Goal: Task Accomplishment & Management: Manage account settings

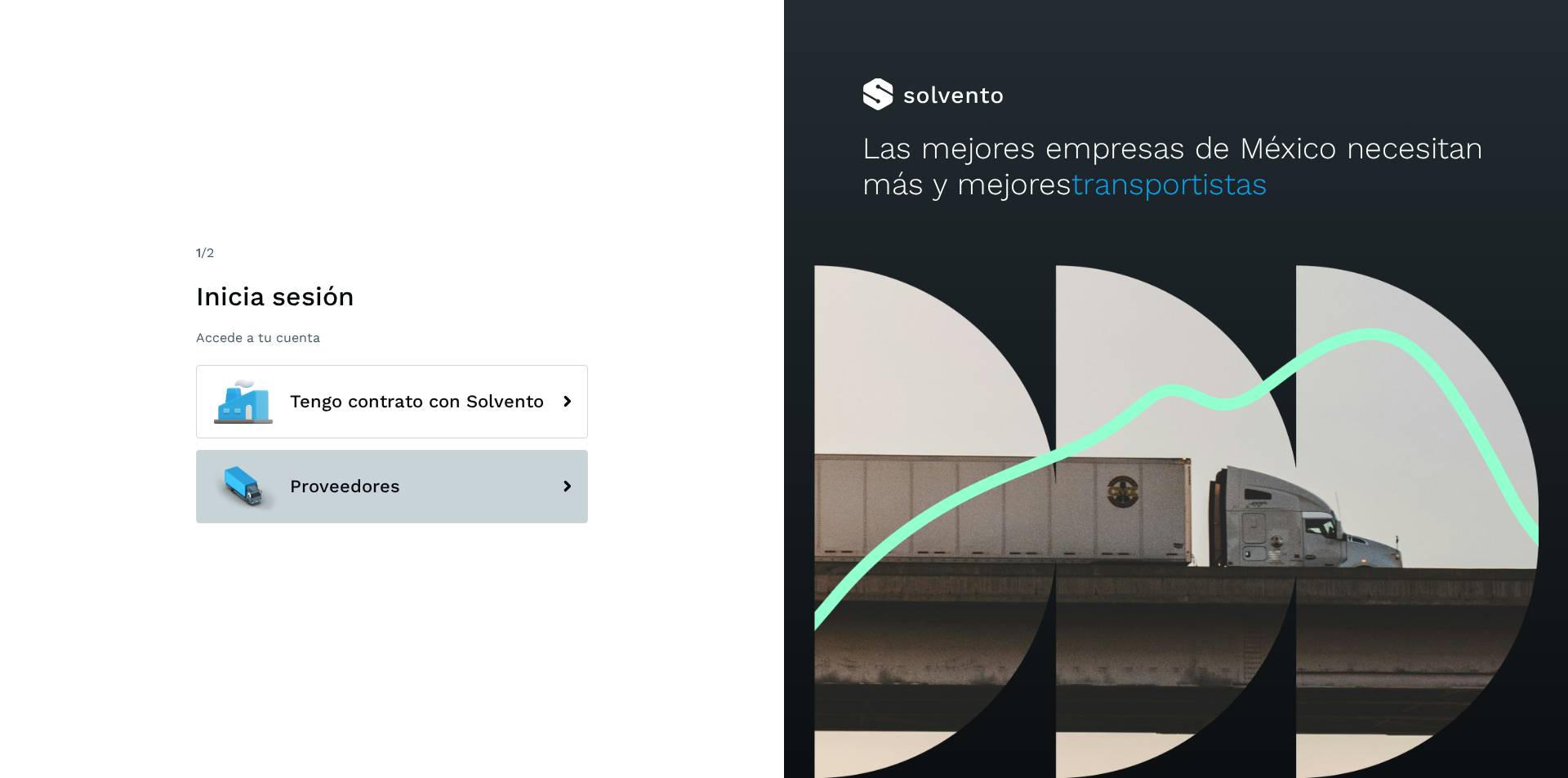
click at [489, 494] on button "Proveedores" at bounding box center [392, 487] width 392 height 73
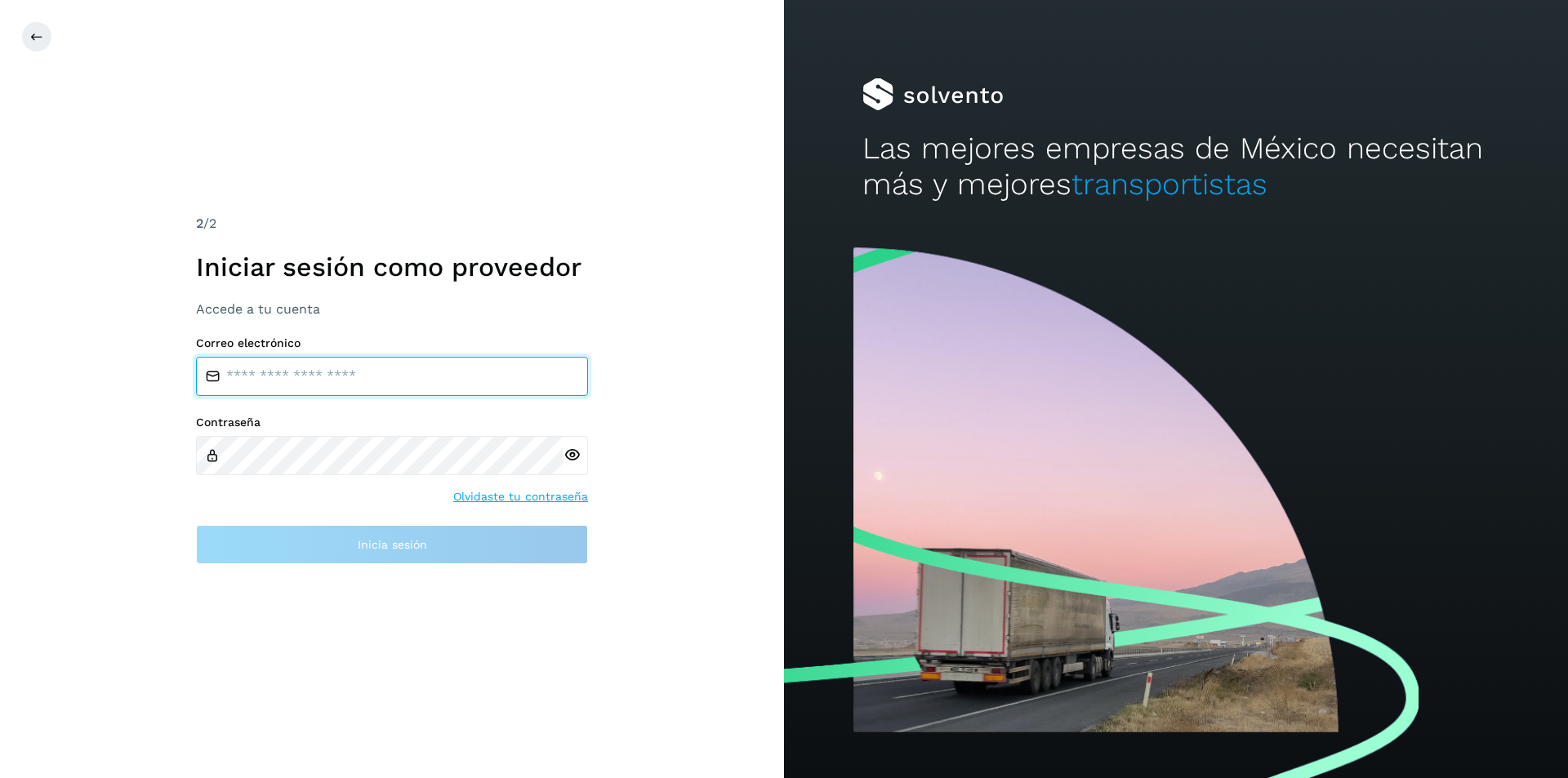
type input "**********"
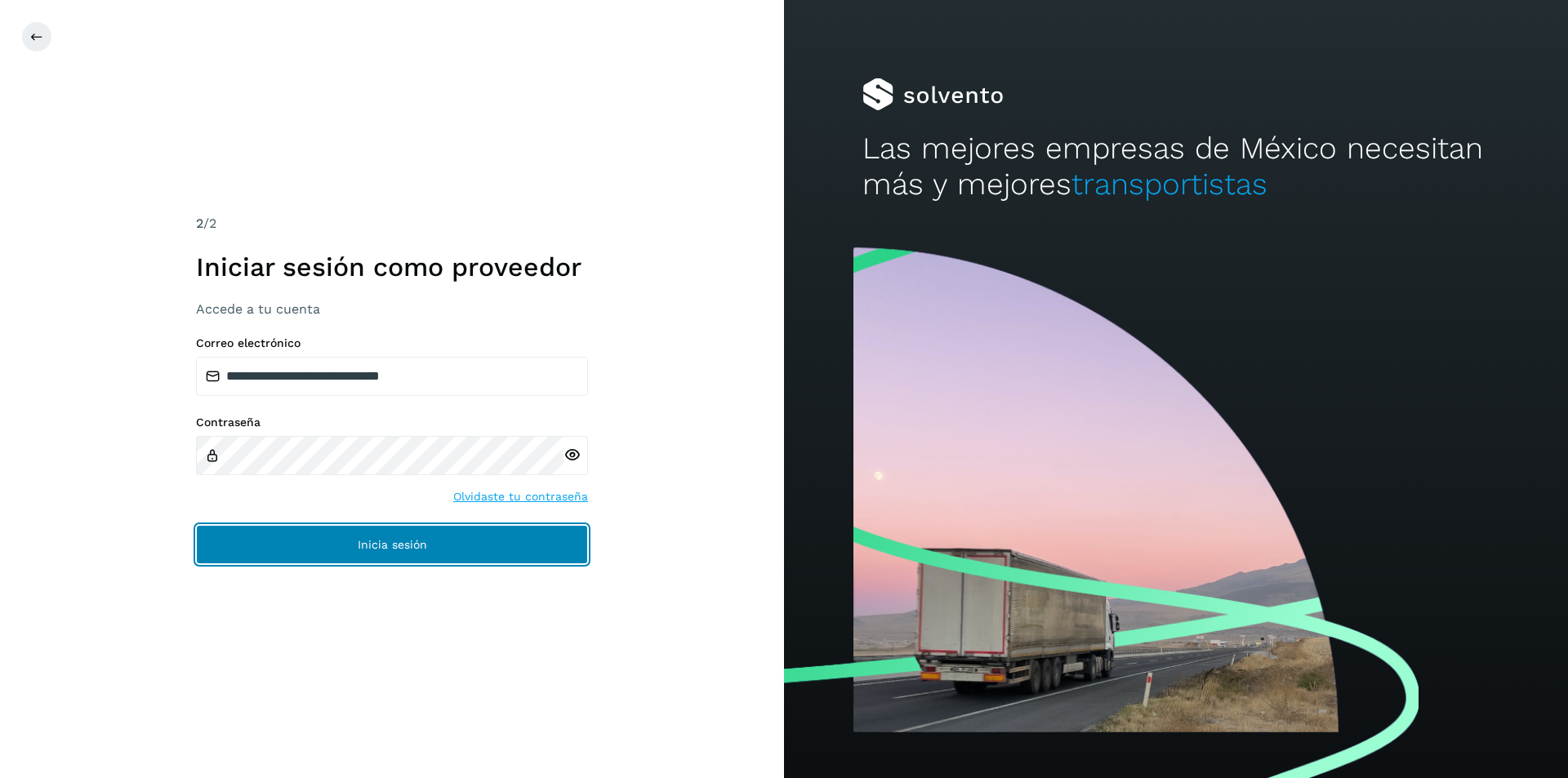
click at [487, 544] on button "Inicia sesión" at bounding box center [392, 545] width 392 height 39
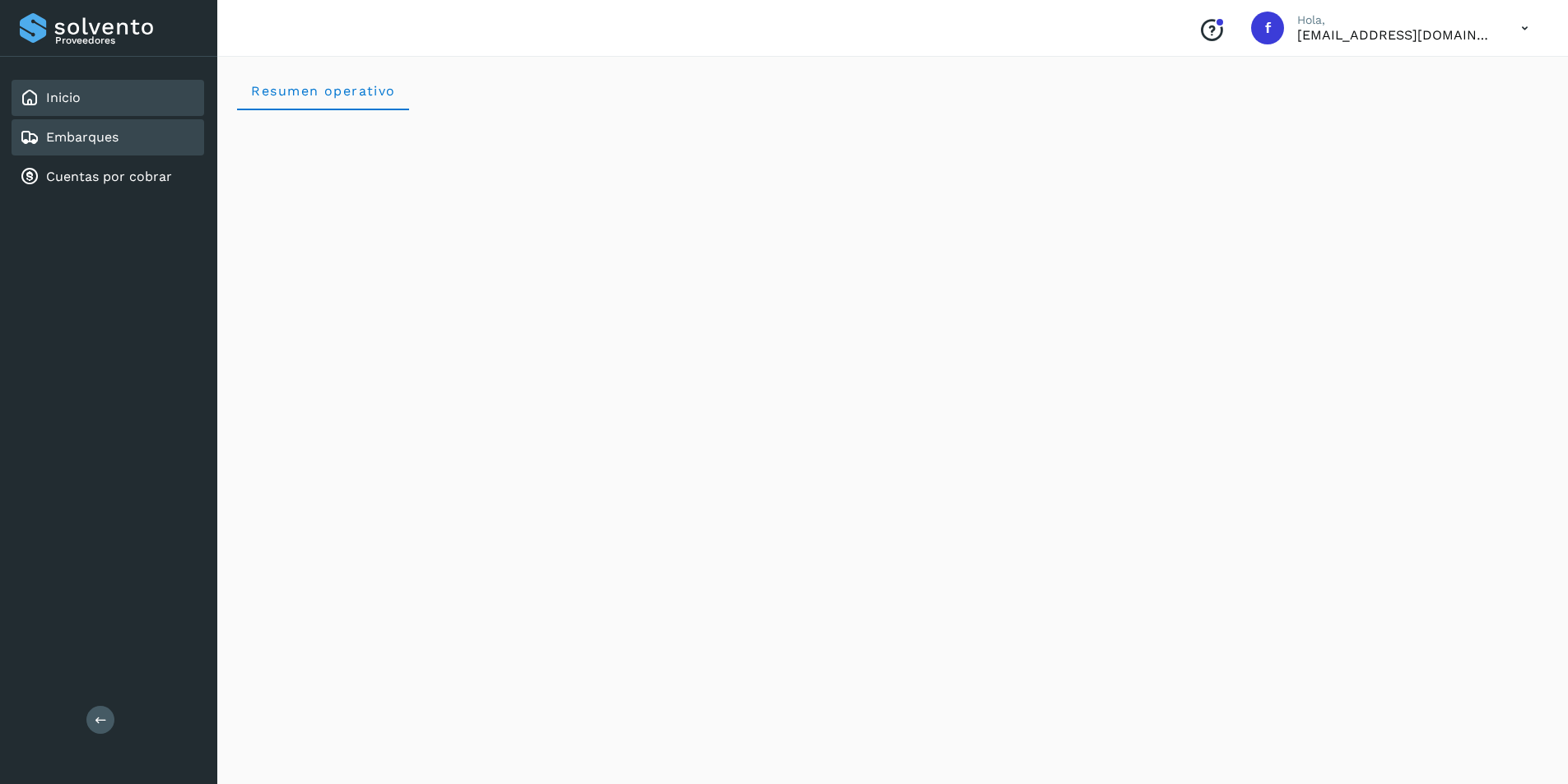
click at [139, 141] on div "Embarques" at bounding box center [107, 137] width 192 height 36
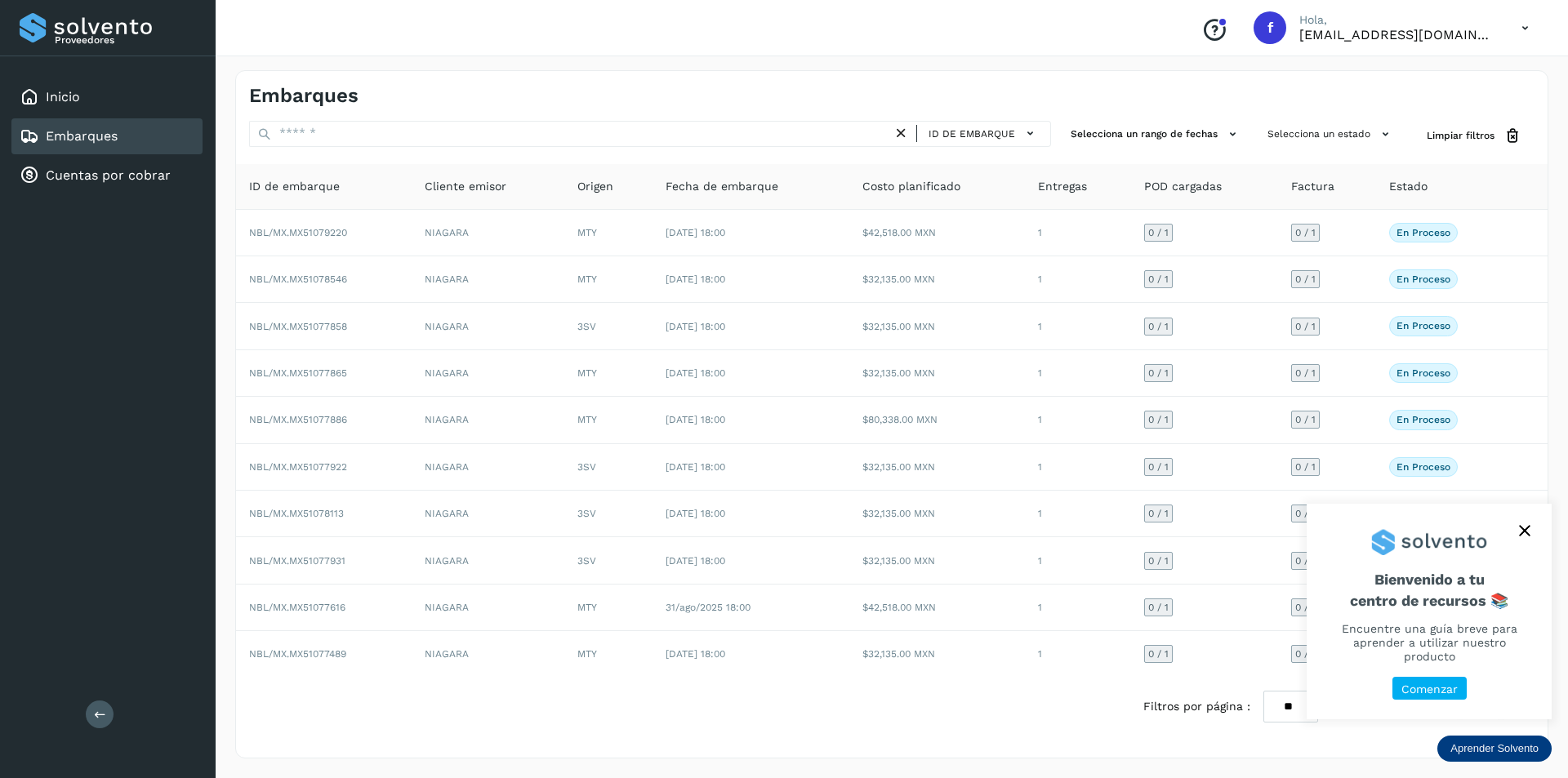
click at [1517, 543] on button "close," at bounding box center [1524, 531] width 24 height 24
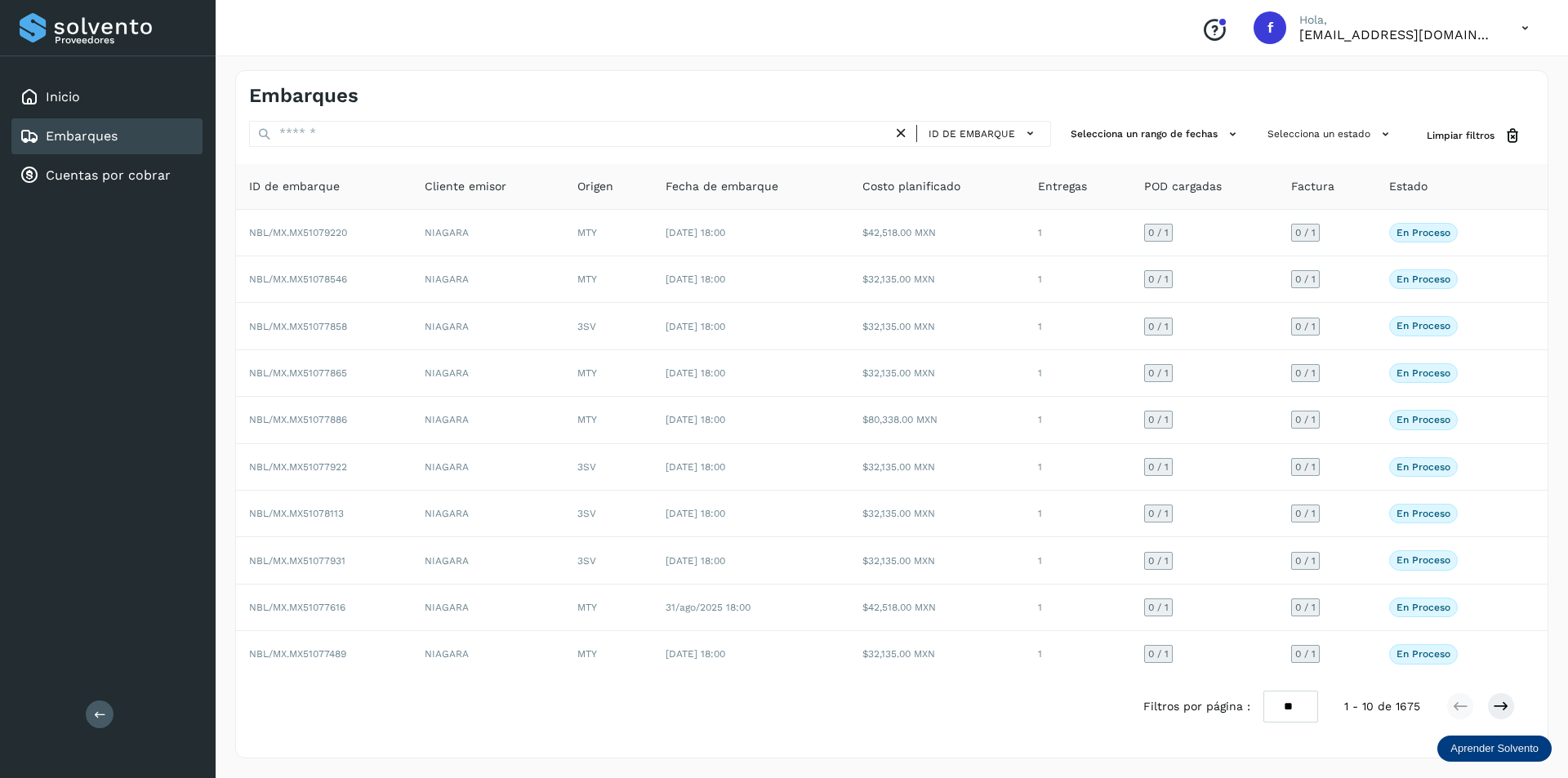
click at [1295, 710] on select "** ** **" at bounding box center [1290, 707] width 54 height 32
click at [1263, 691] on select "** ** **" at bounding box center [1290, 707] width 54 height 32
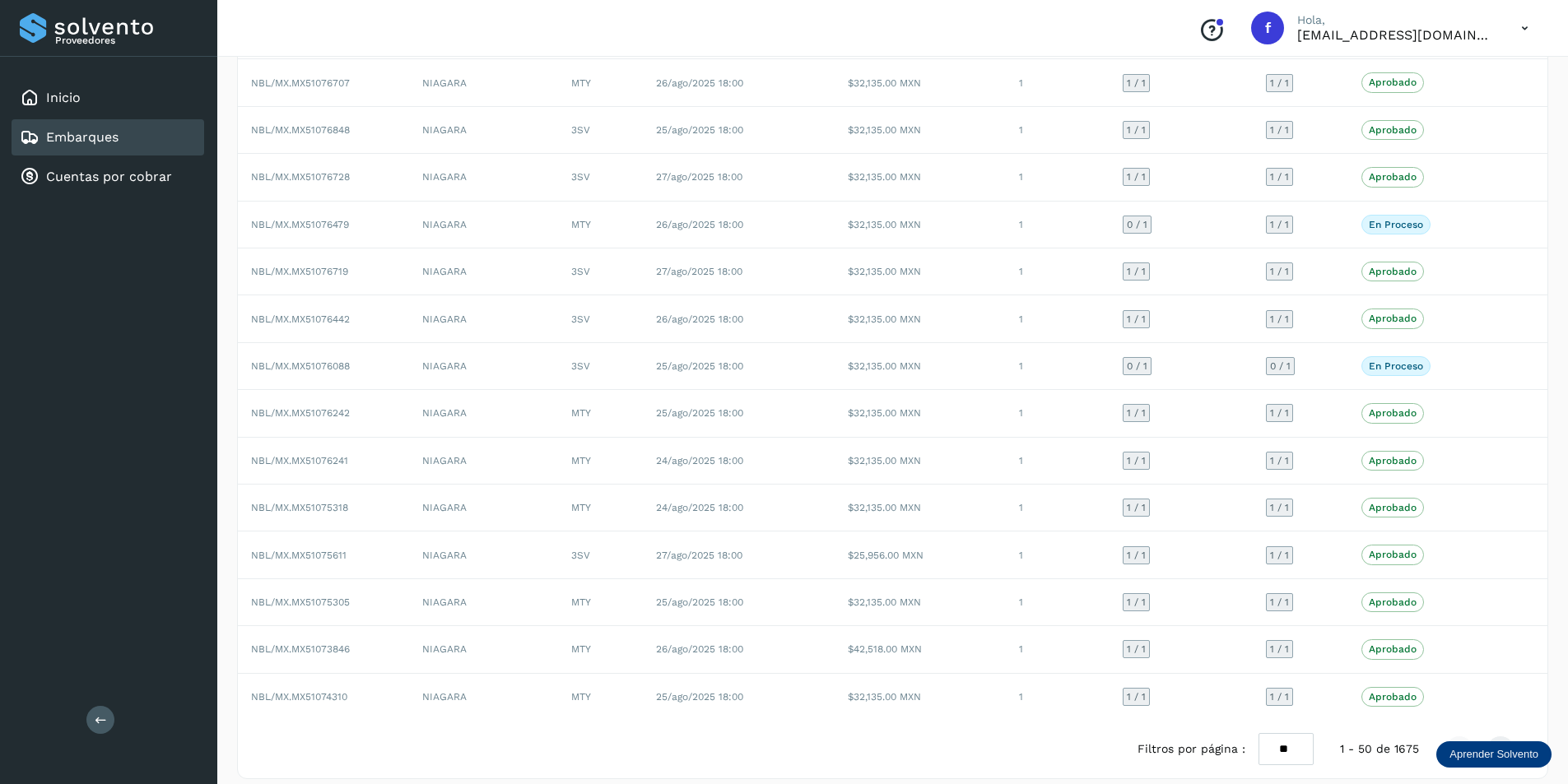
scroll to position [1868, 0]
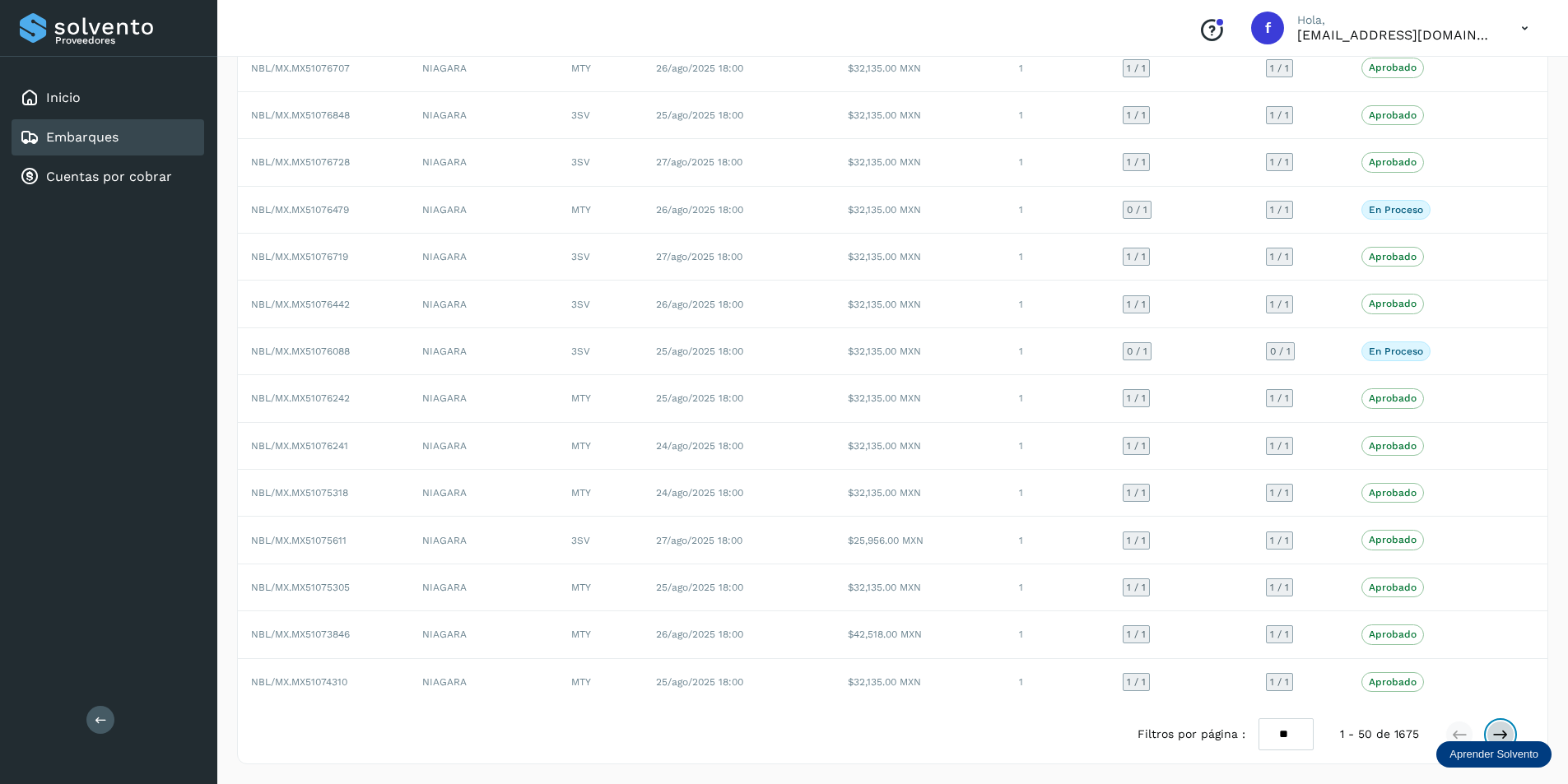
click at [1501, 735] on icon at bounding box center [1501, 734] width 16 height 16
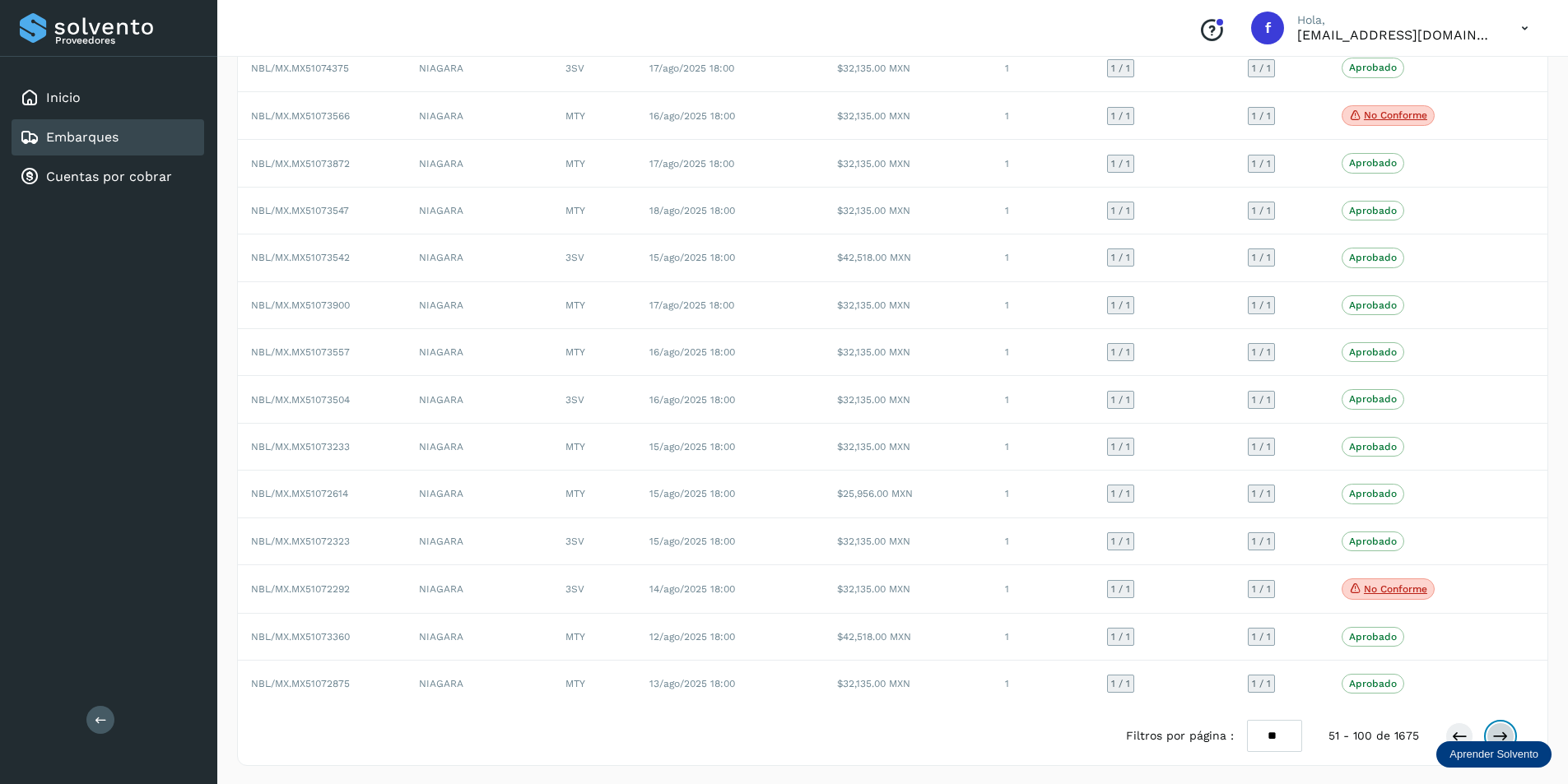
click at [1501, 735] on icon at bounding box center [1501, 736] width 16 height 16
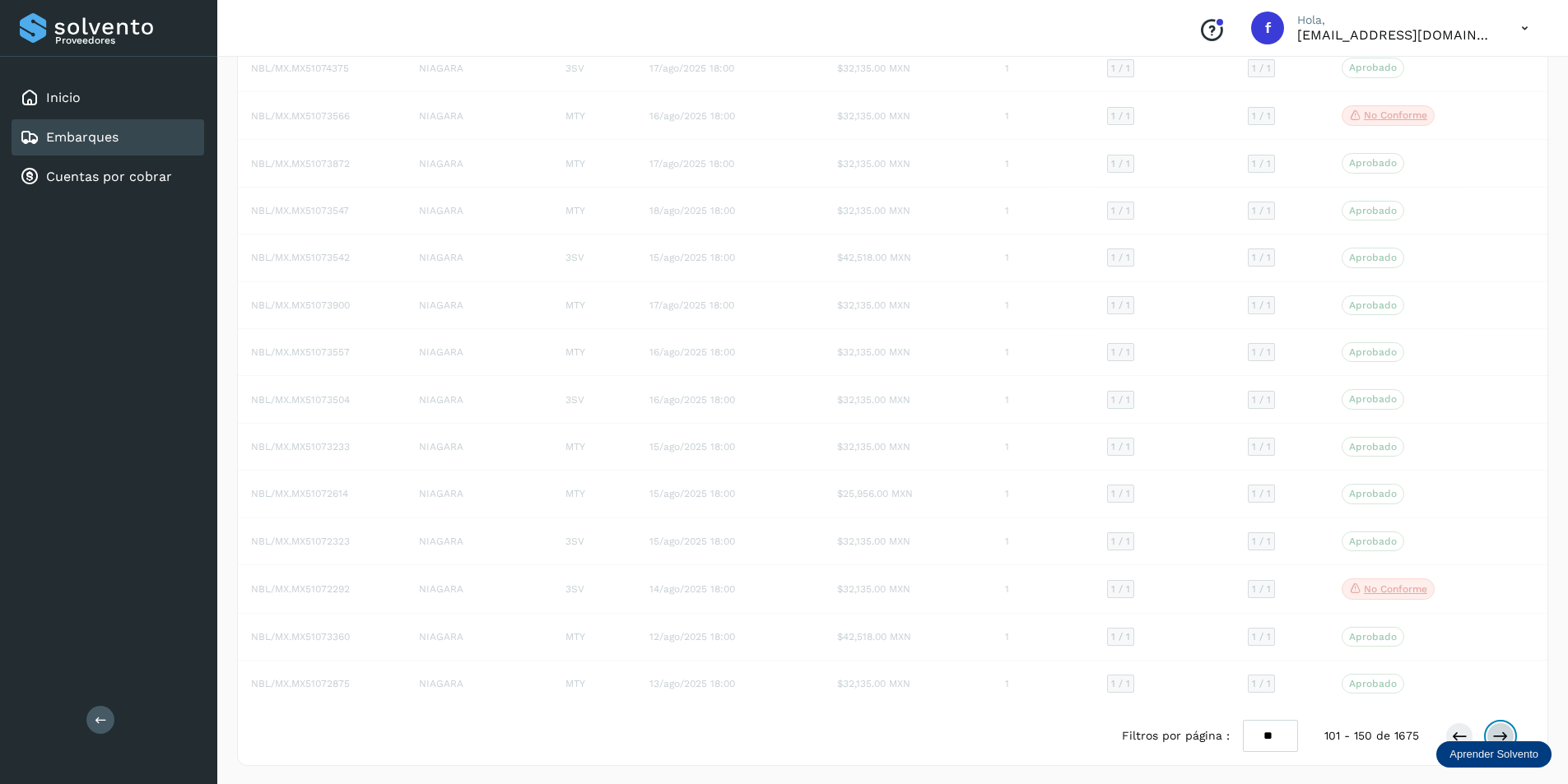
scroll to position [1867, 0]
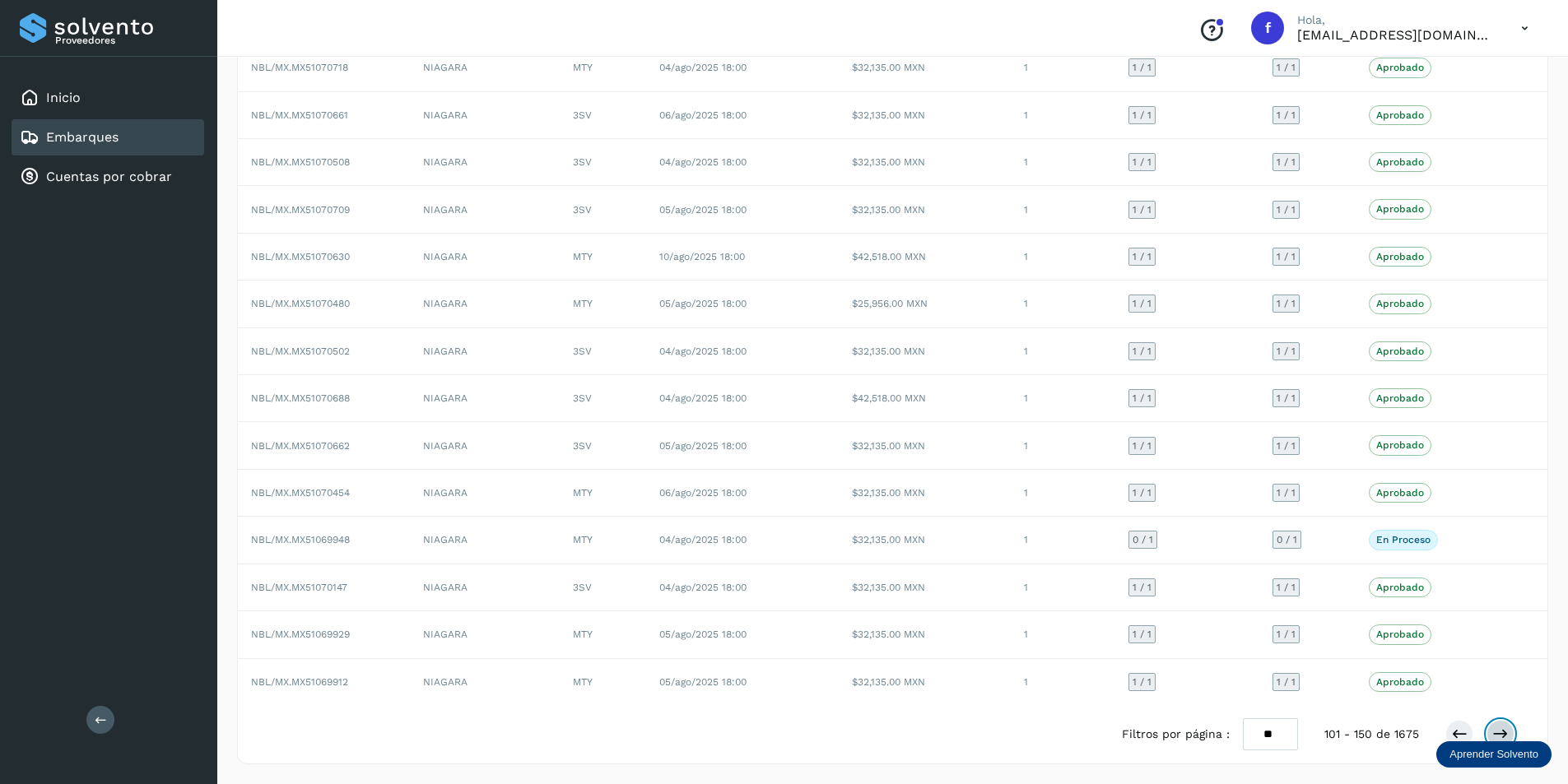
click at [1503, 730] on icon at bounding box center [1501, 733] width 16 height 16
click at [1457, 726] on icon at bounding box center [1459, 733] width 16 height 16
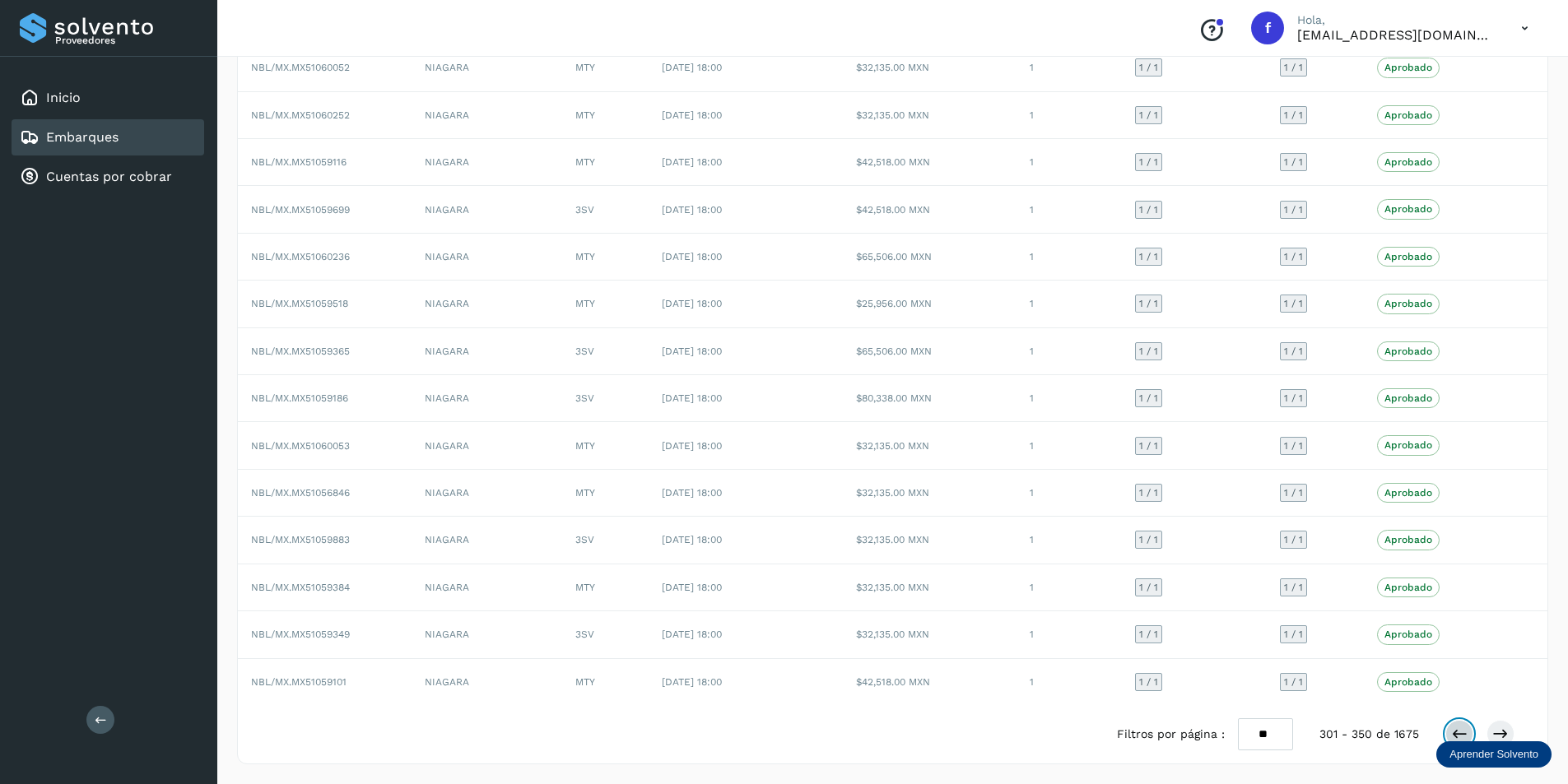
scroll to position [1868, 0]
click at [1457, 726] on icon at bounding box center [1459, 733] width 16 height 16
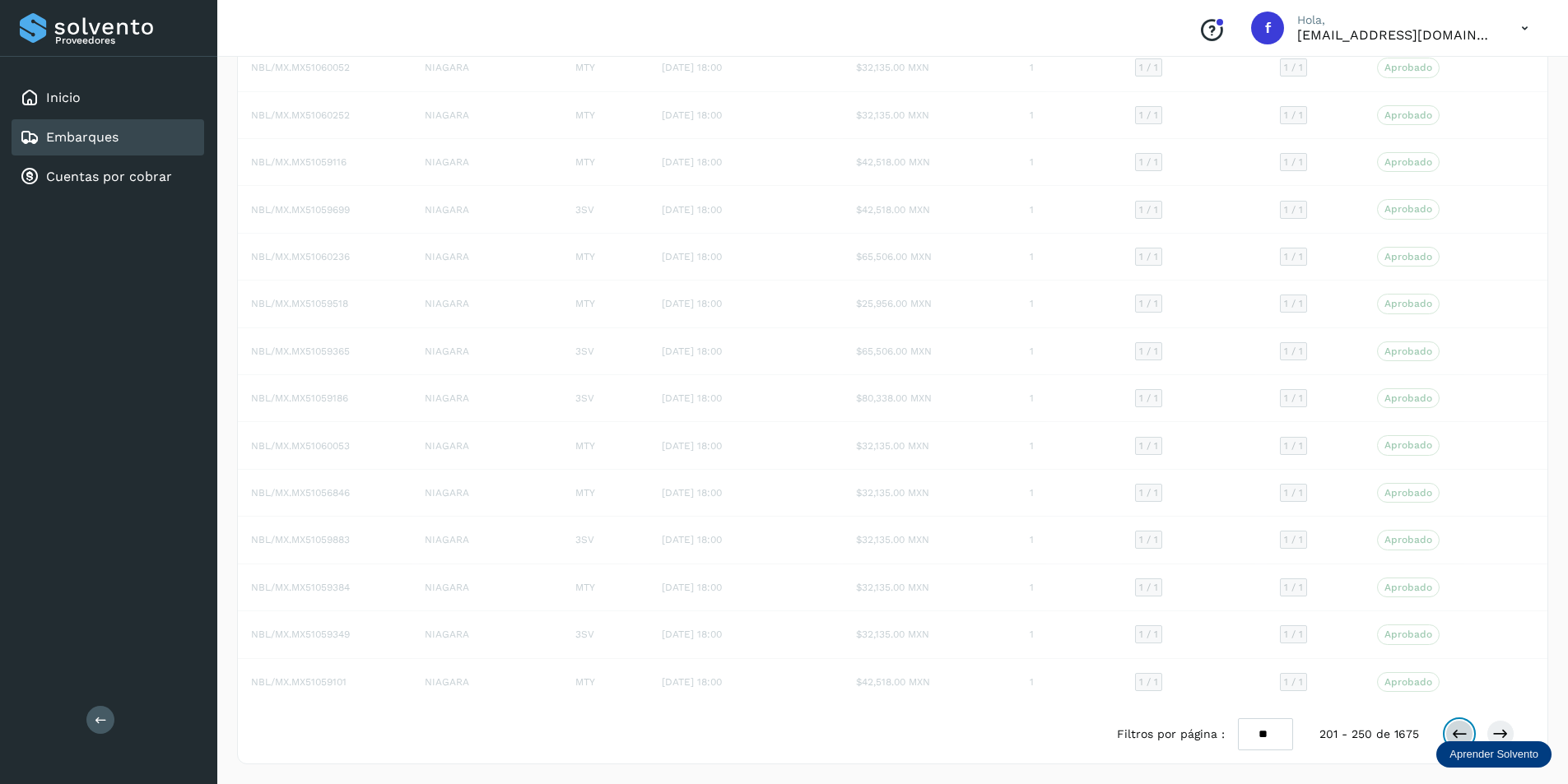
click at [1457, 726] on icon at bounding box center [1459, 733] width 16 height 16
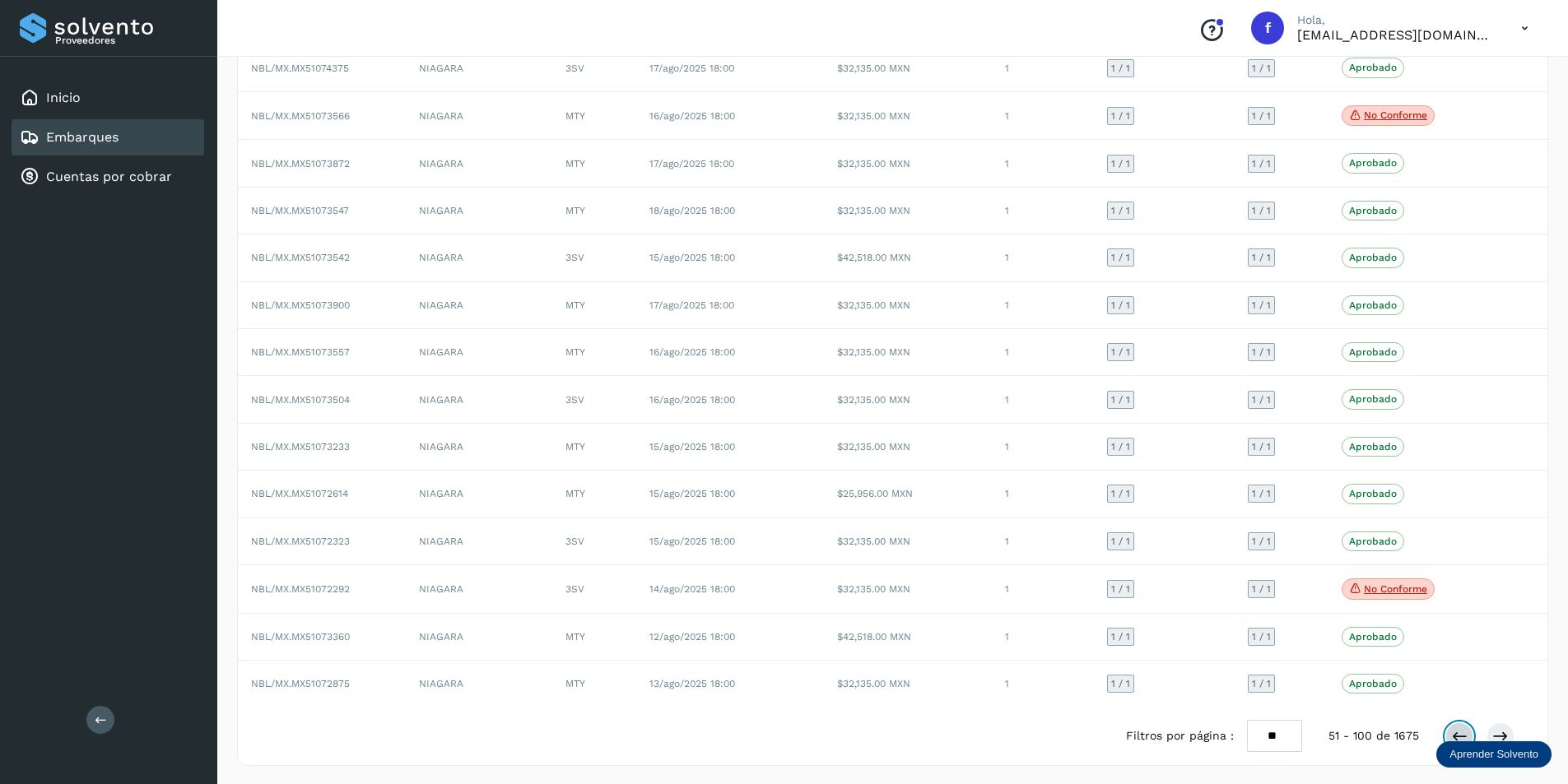
click at [1457, 726] on button at bounding box center [1460, 737] width 28 height 28
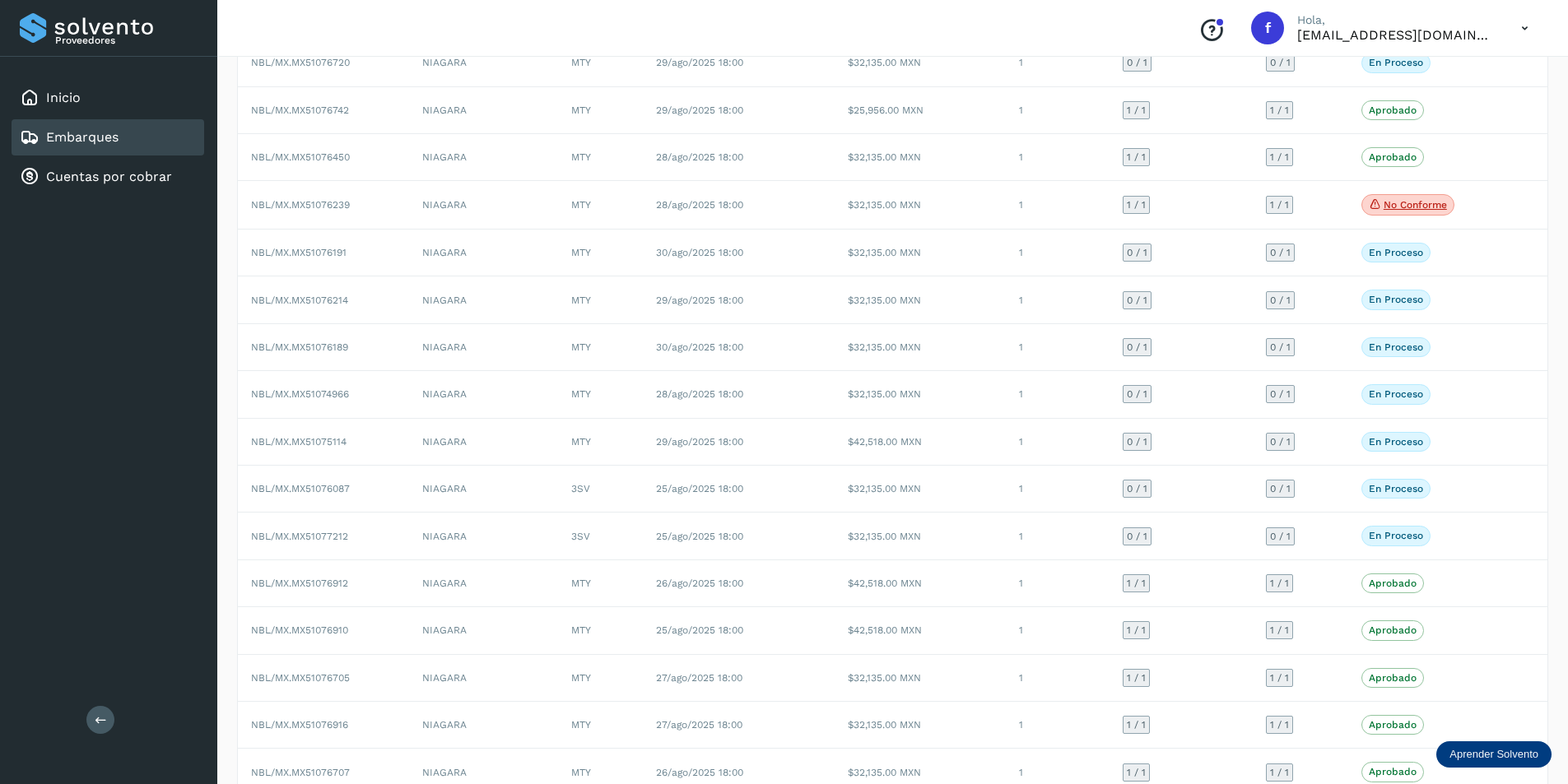
scroll to position [1198, 0]
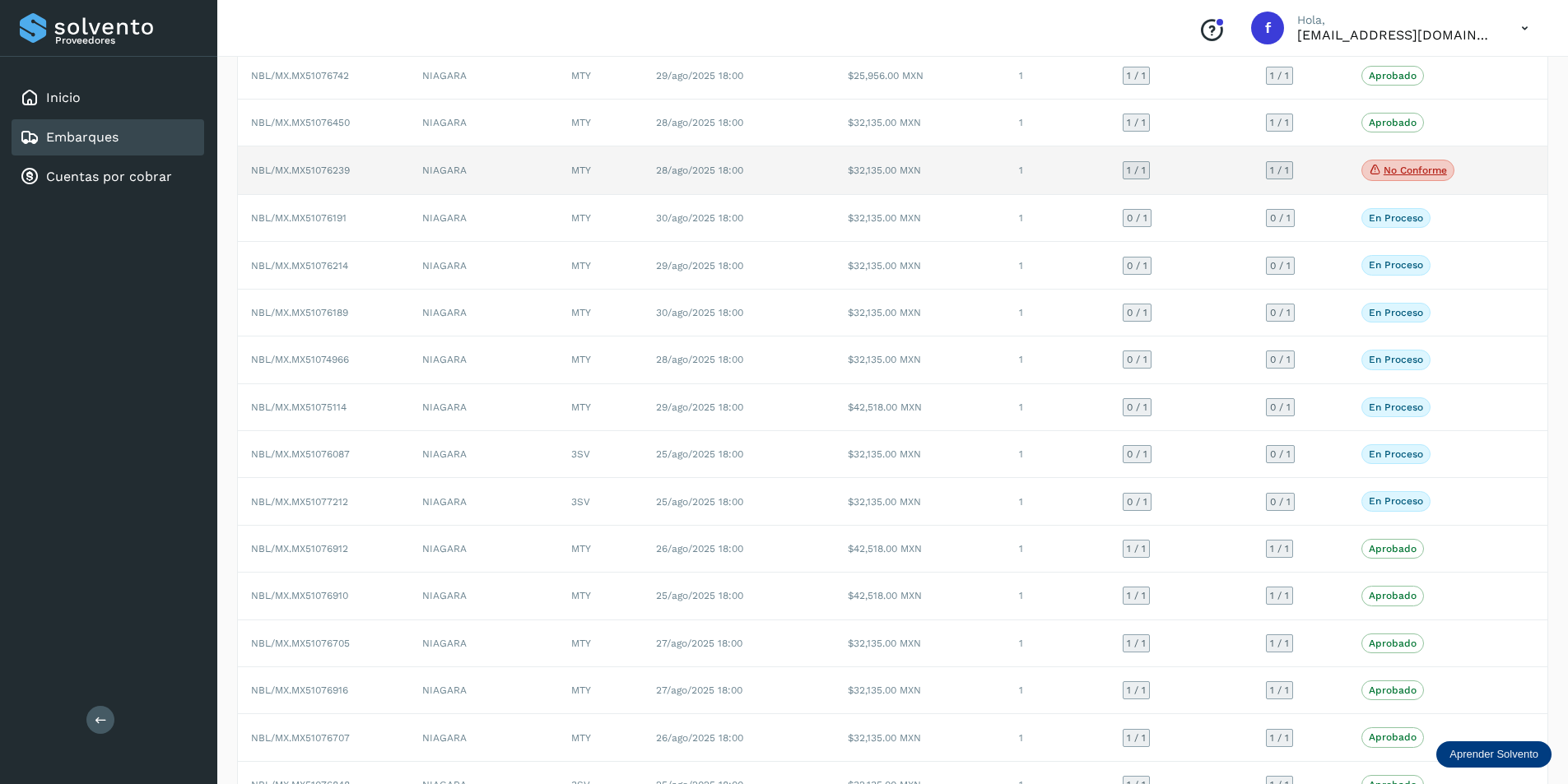
click at [1427, 173] on p "No conforme" at bounding box center [1415, 170] width 63 height 11
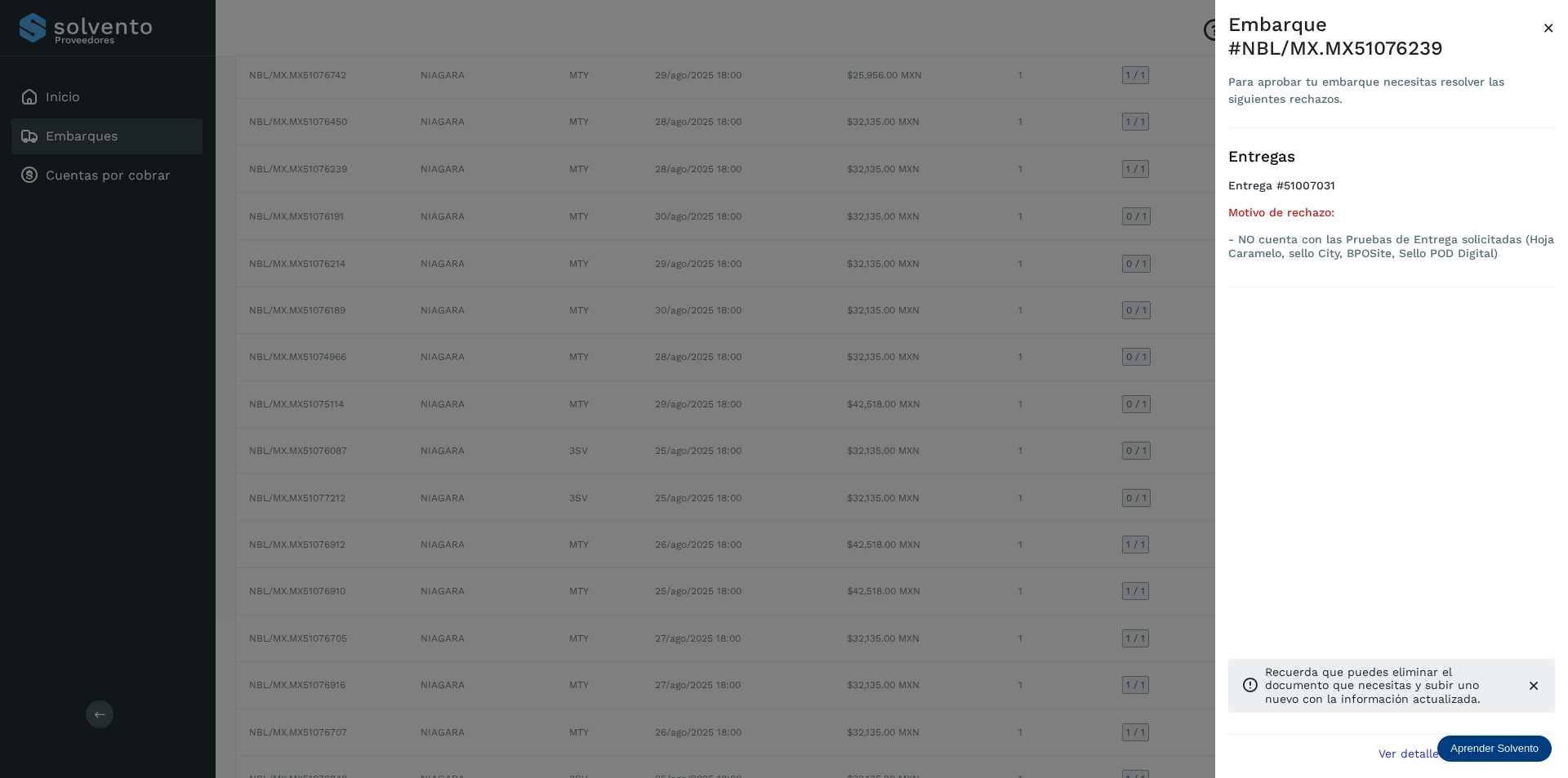
click at [1546, 30] on span "×" at bounding box center [1548, 27] width 12 height 23
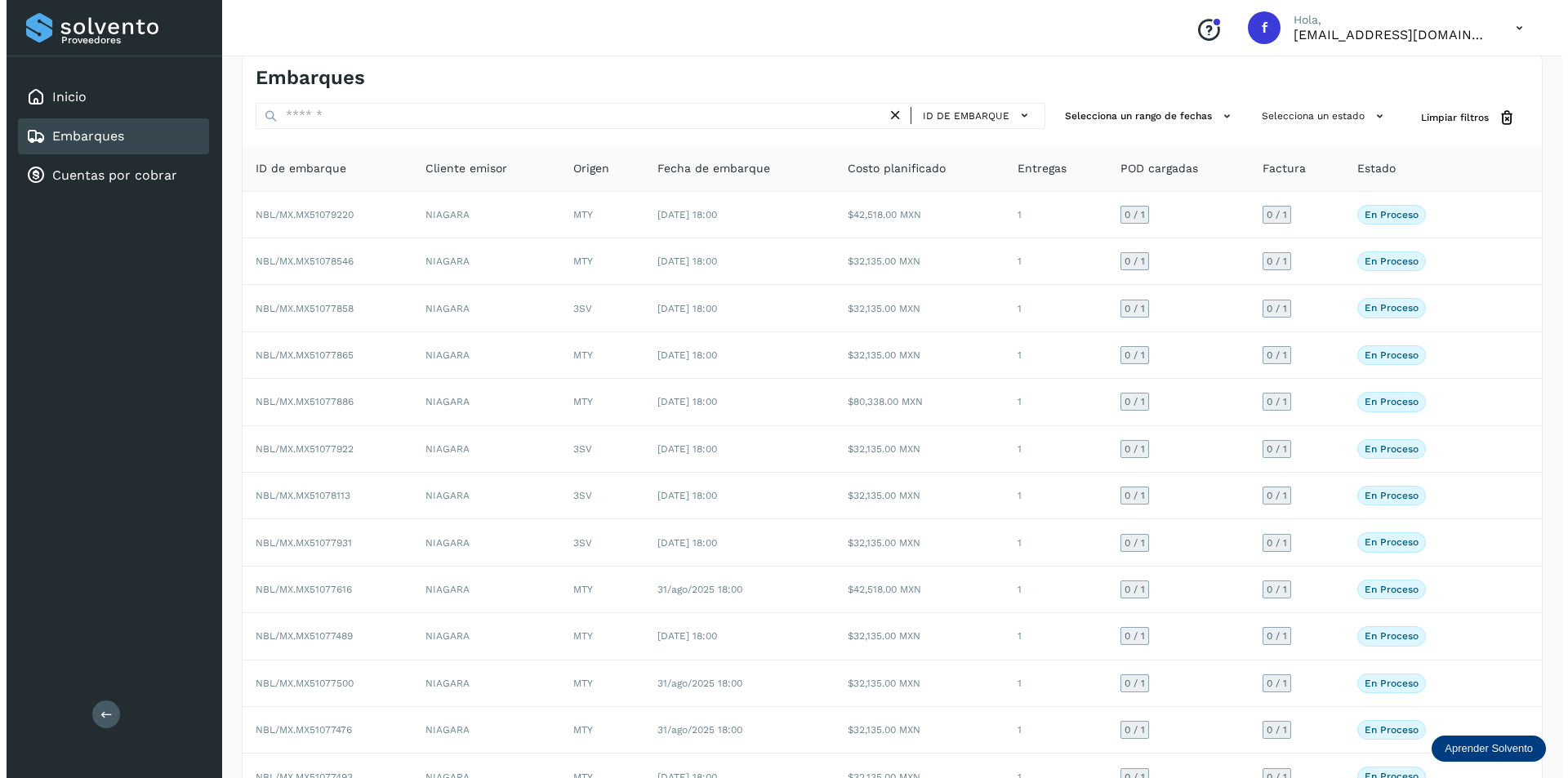
scroll to position [0, 0]
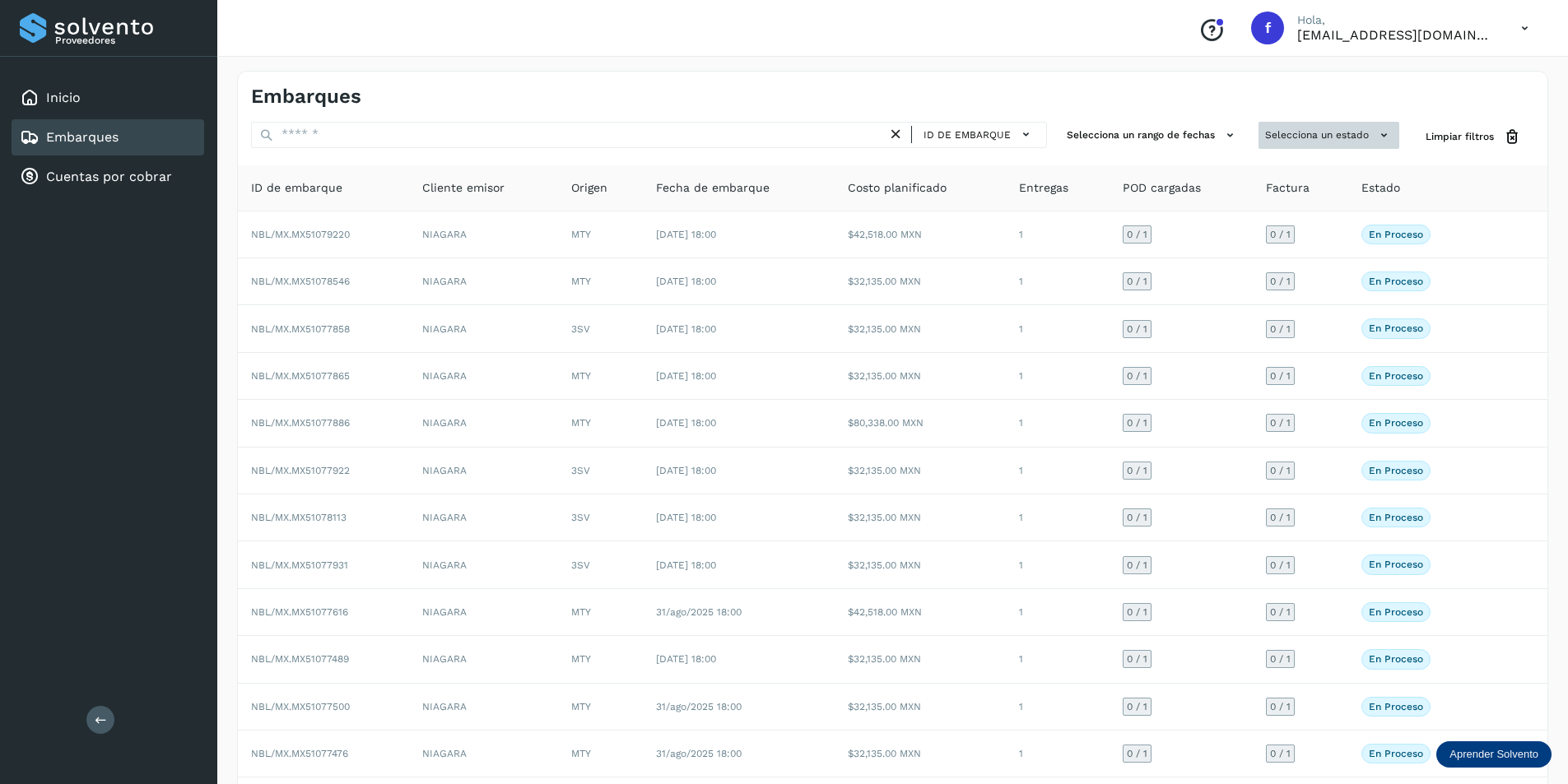
click at [1291, 132] on button "Selecciona un estado" at bounding box center [1329, 135] width 141 height 27
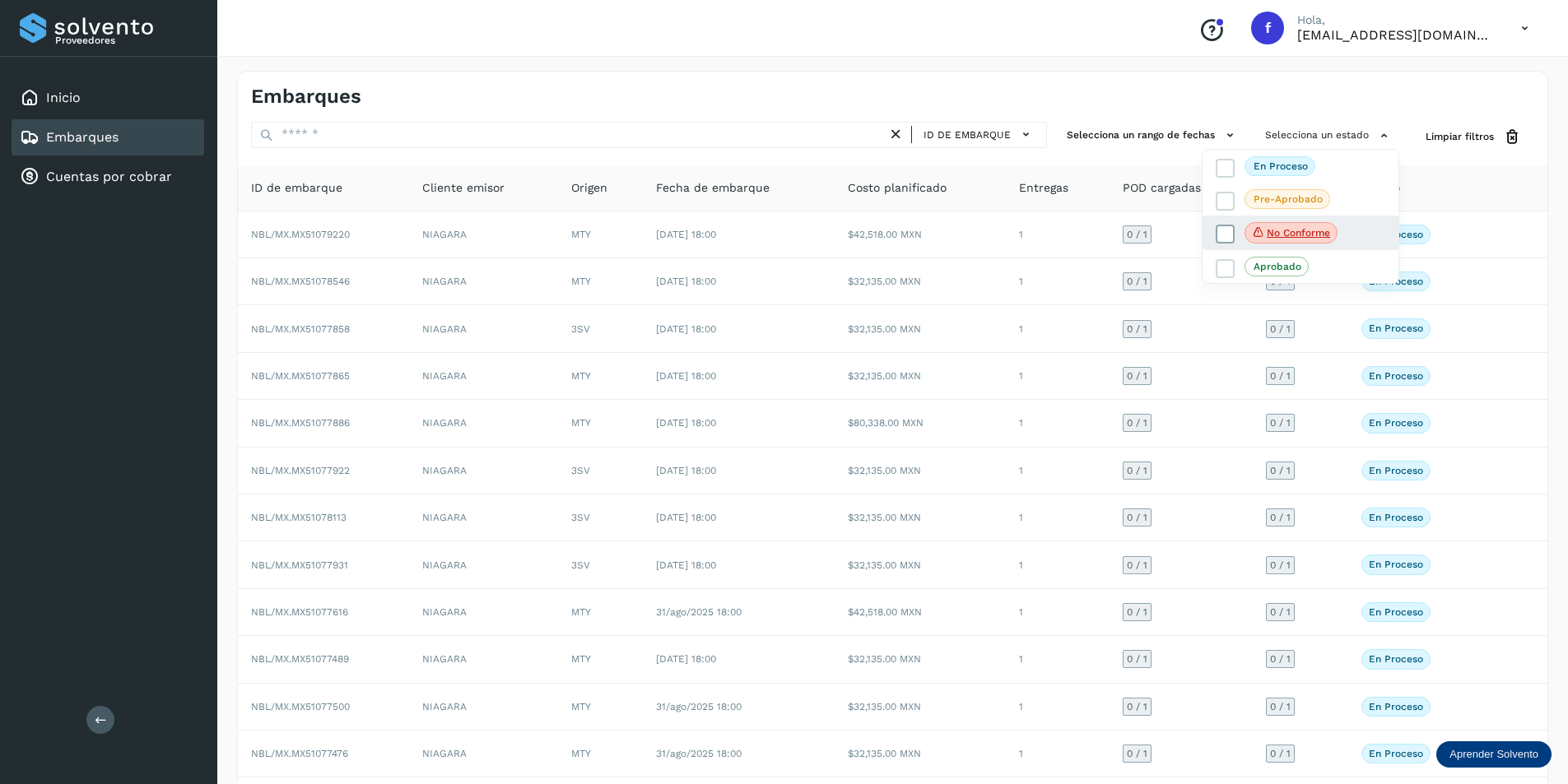
click at [1224, 239] on icon at bounding box center [1225, 234] width 16 height 16
select select "**"
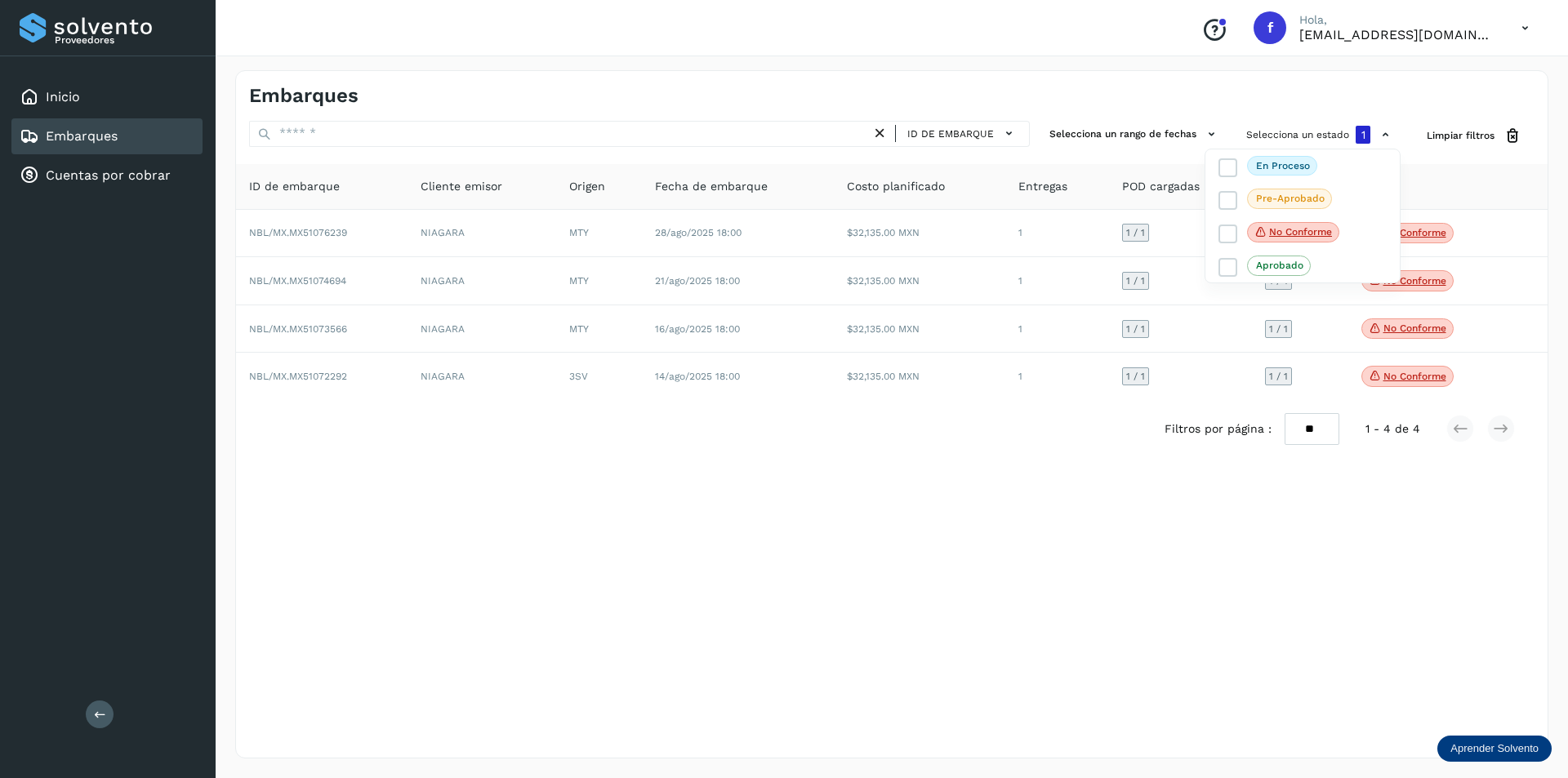
click at [1148, 501] on div at bounding box center [784, 389] width 1568 height 778
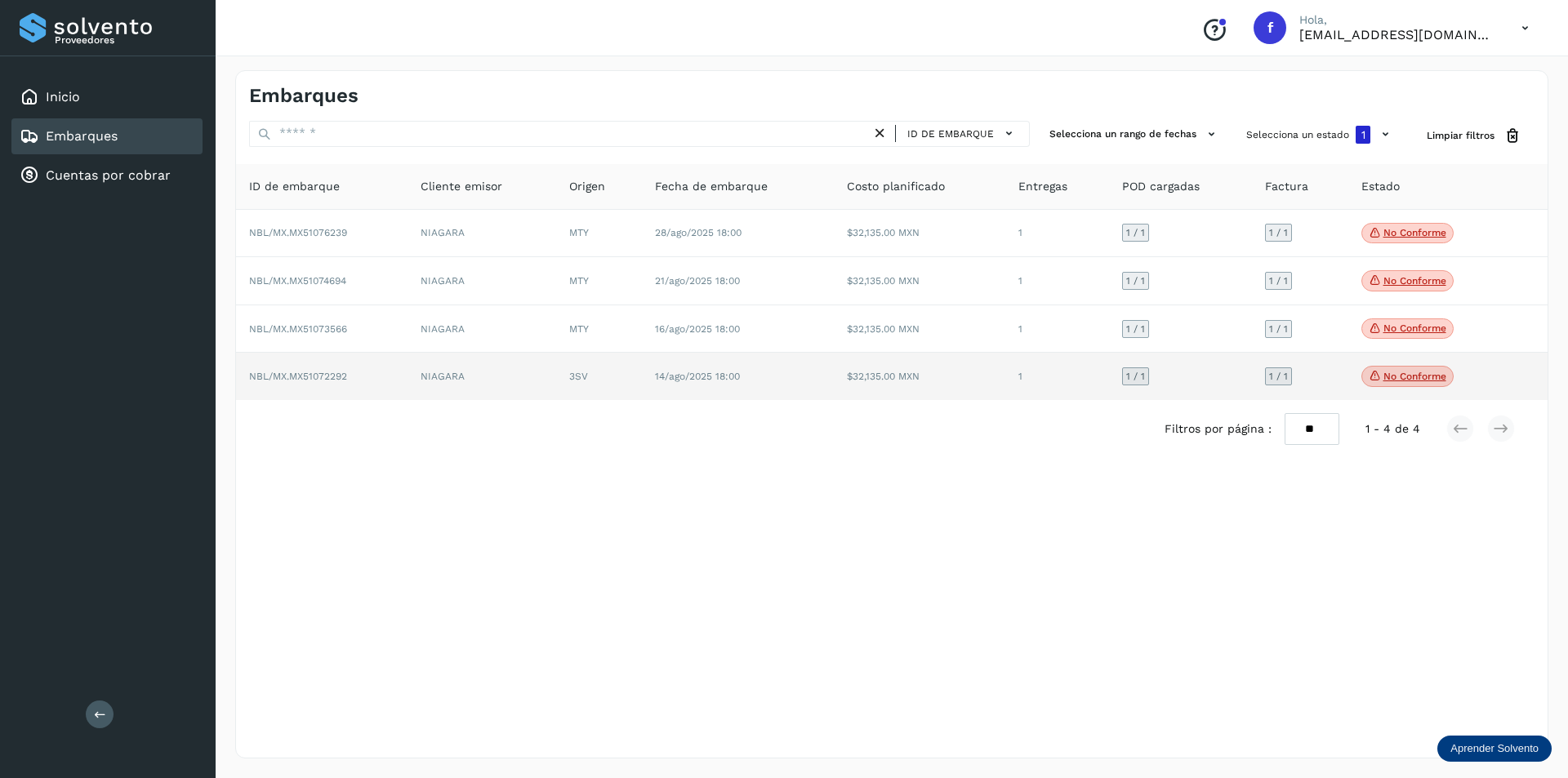
click at [1420, 378] on p "No conforme" at bounding box center [1414, 377] width 63 height 11
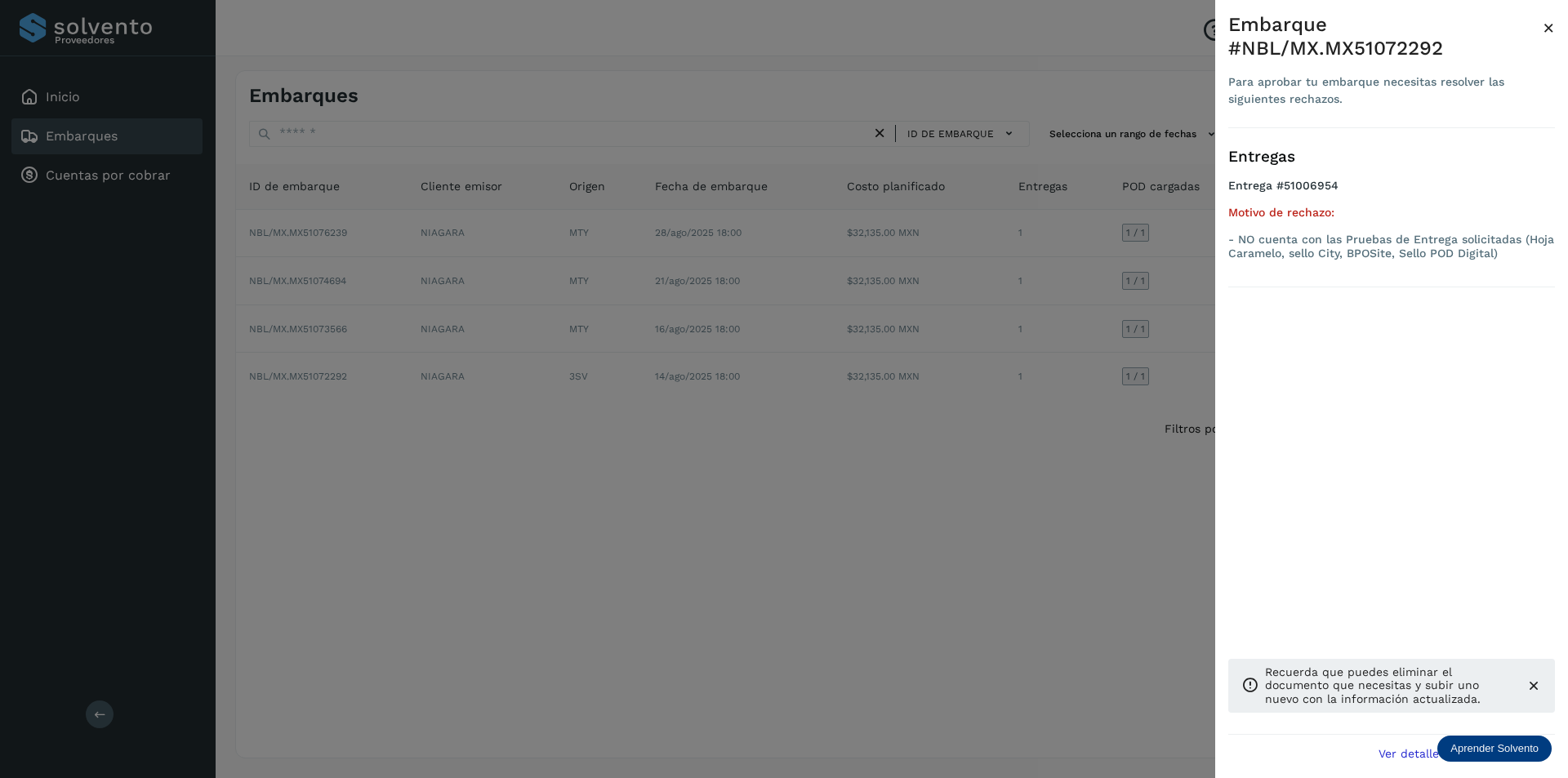
click at [1546, 28] on span "×" at bounding box center [1548, 27] width 12 height 23
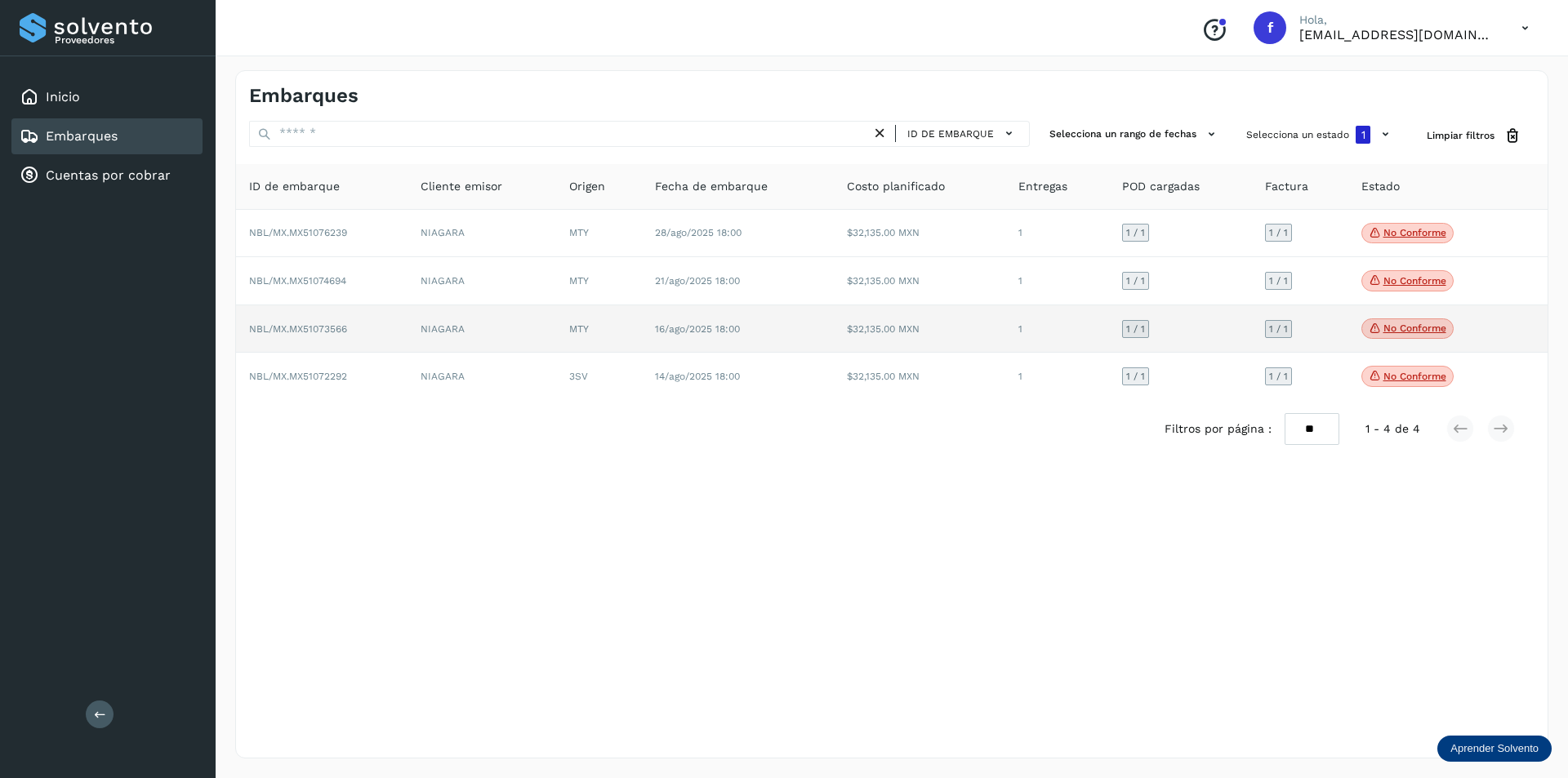
click at [1389, 330] on p "No conforme" at bounding box center [1414, 328] width 63 height 11
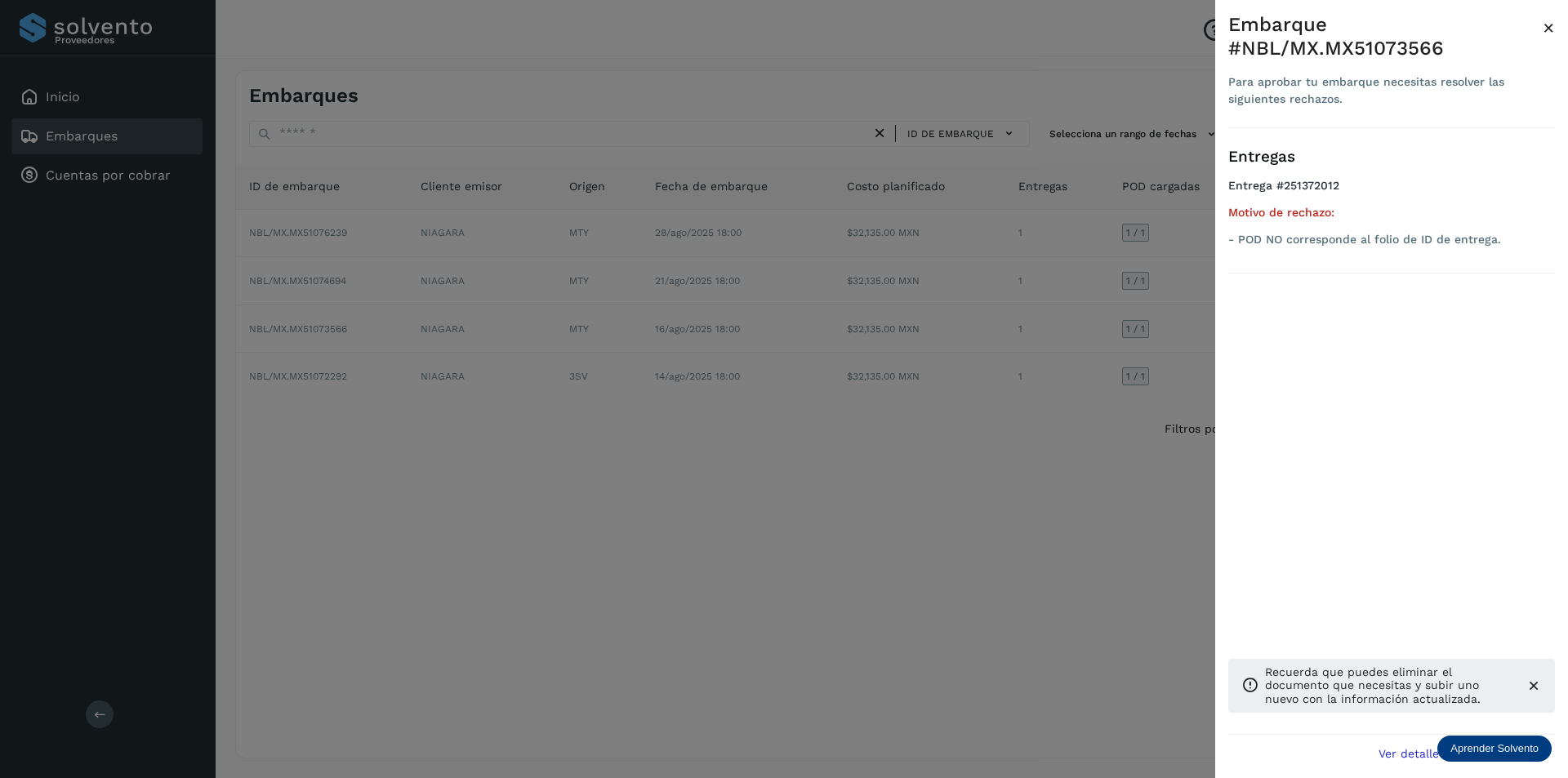
click at [1545, 28] on span "×" at bounding box center [1548, 27] width 12 height 23
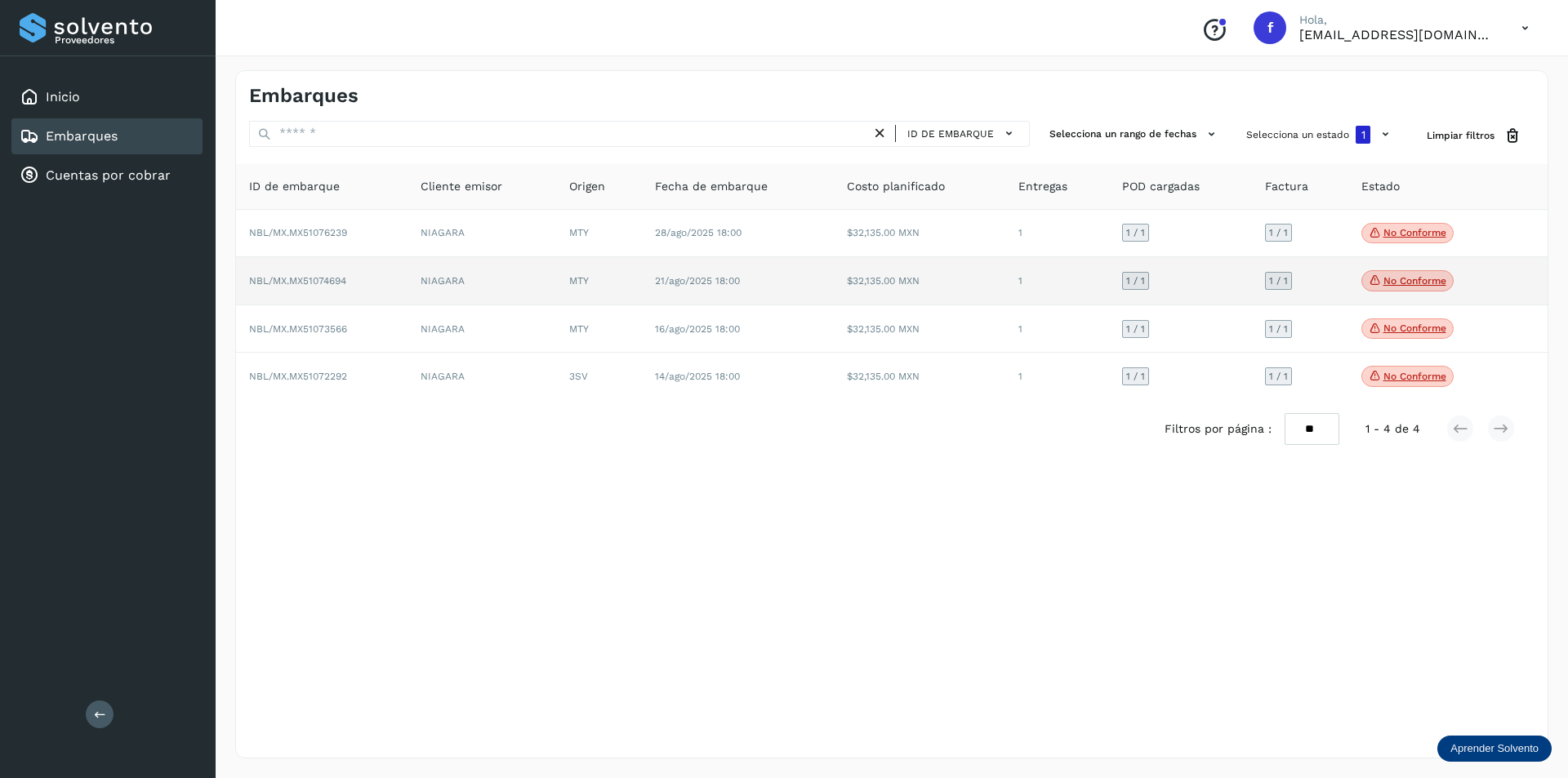
click at [1428, 287] on p "No conforme" at bounding box center [1414, 281] width 63 height 11
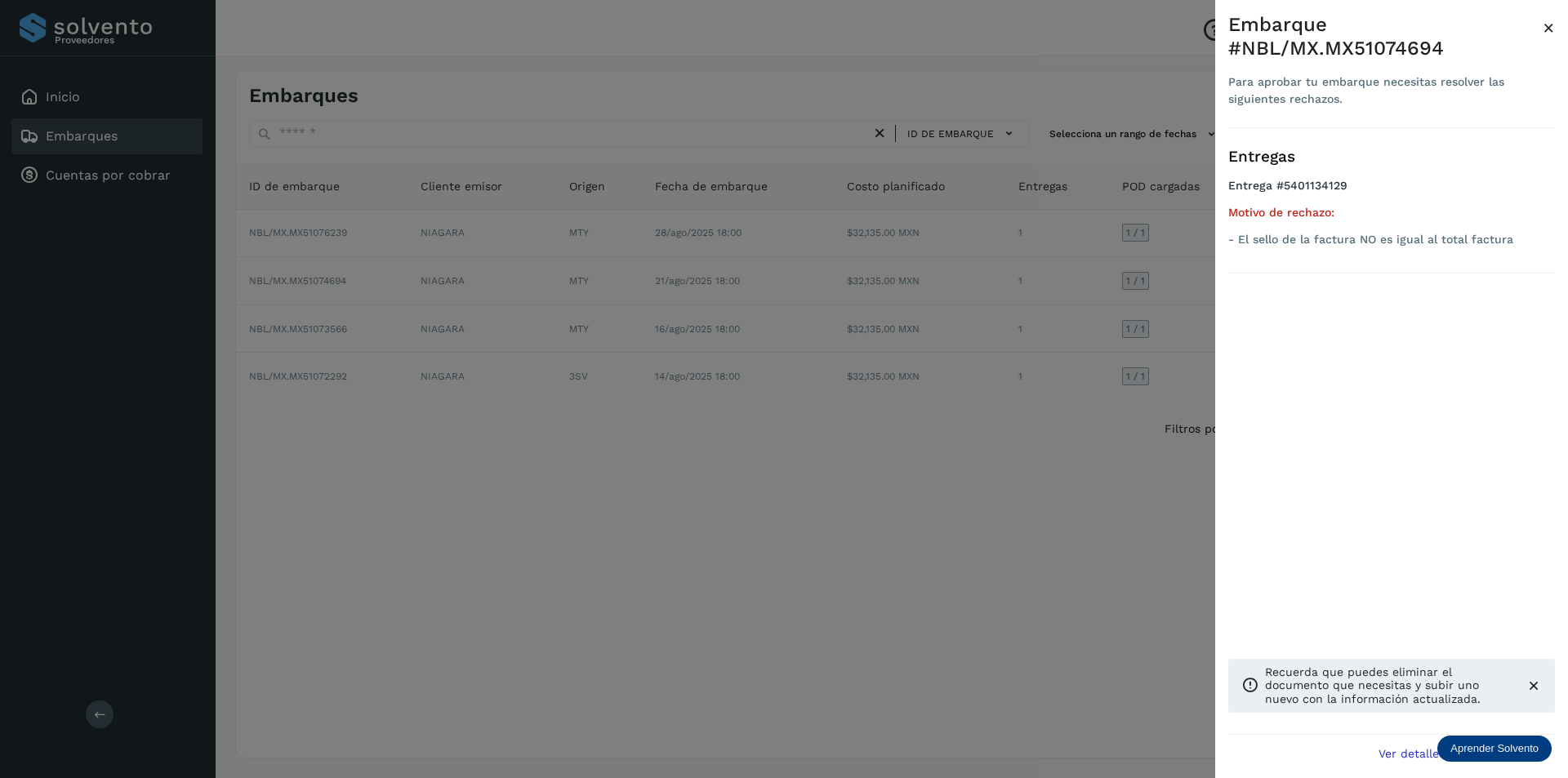
click at [1542, 26] on div "Embarque #NBL/MX.MX51074694" at bounding box center [1385, 37] width 315 height 47
click at [1547, 25] on span "×" at bounding box center [1548, 27] width 12 height 23
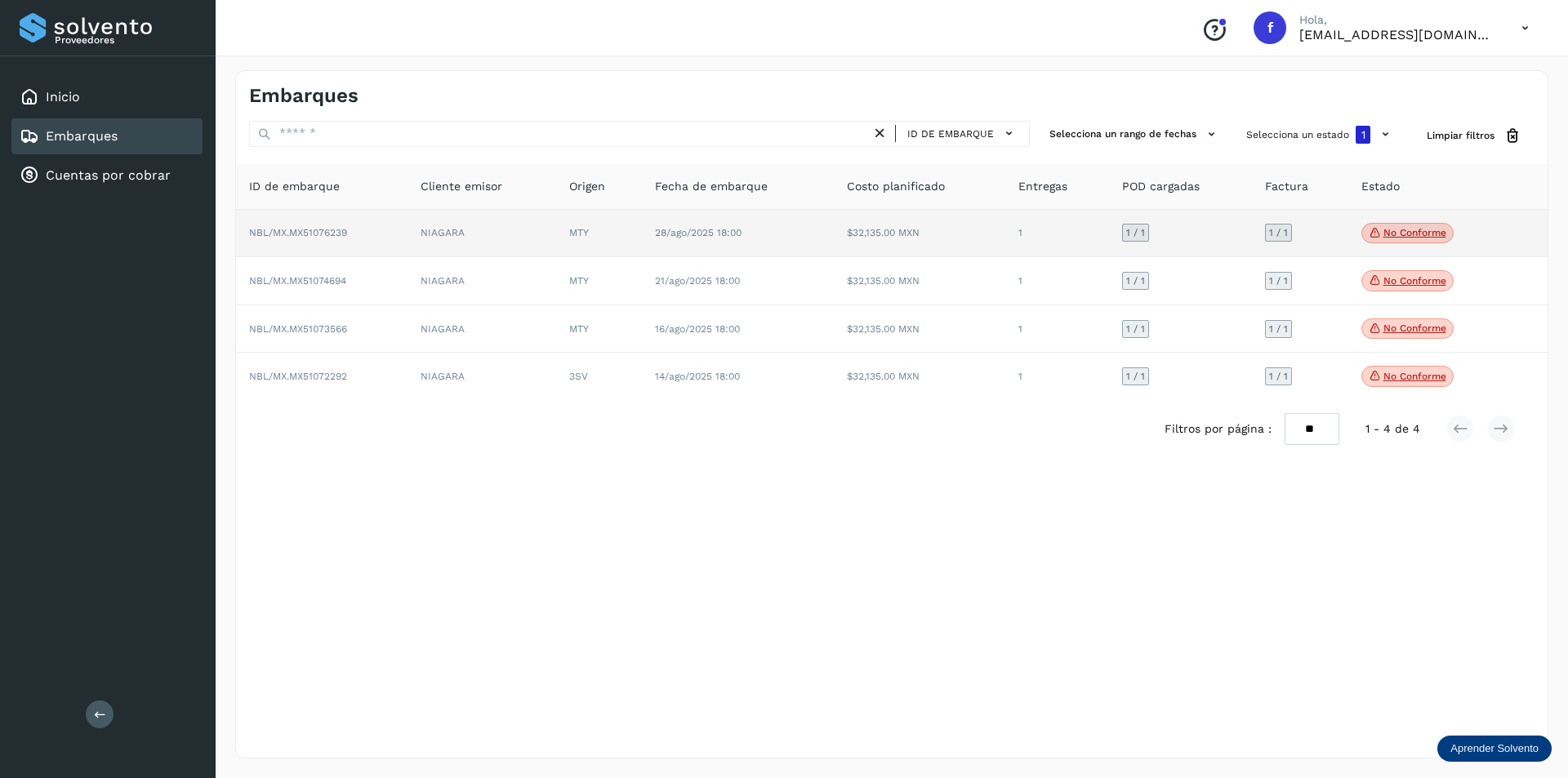
click at [1417, 230] on p "No conforme" at bounding box center [1414, 233] width 63 height 11
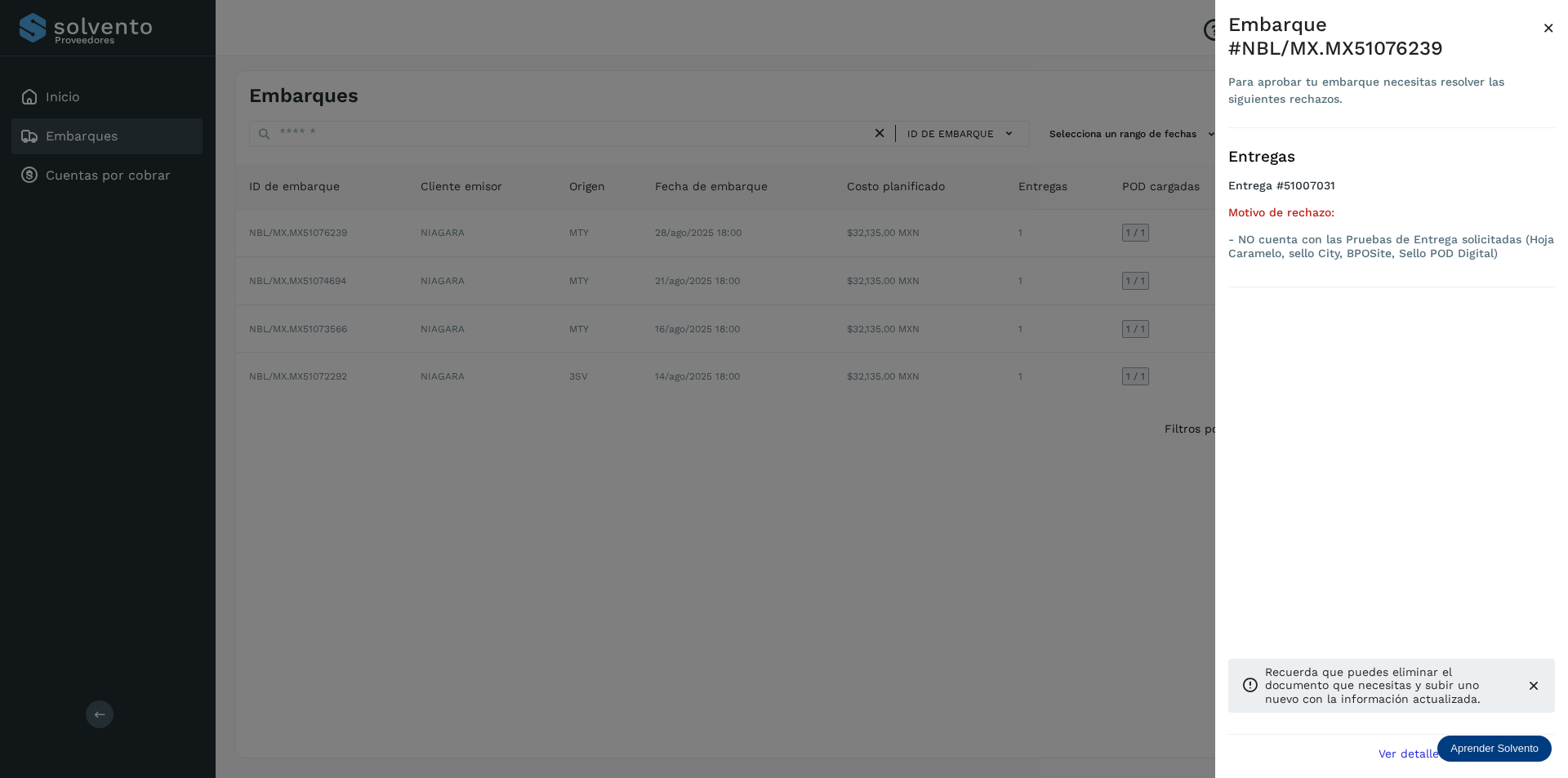
click at [1555, 22] on div "Embarque #NBL/MX.MX51076239 Para aprobar tu embarque necesitas resolver las sig…" at bounding box center [1390, 402] width 352 height 804
click at [1549, 25] on span "×" at bounding box center [1548, 27] width 12 height 23
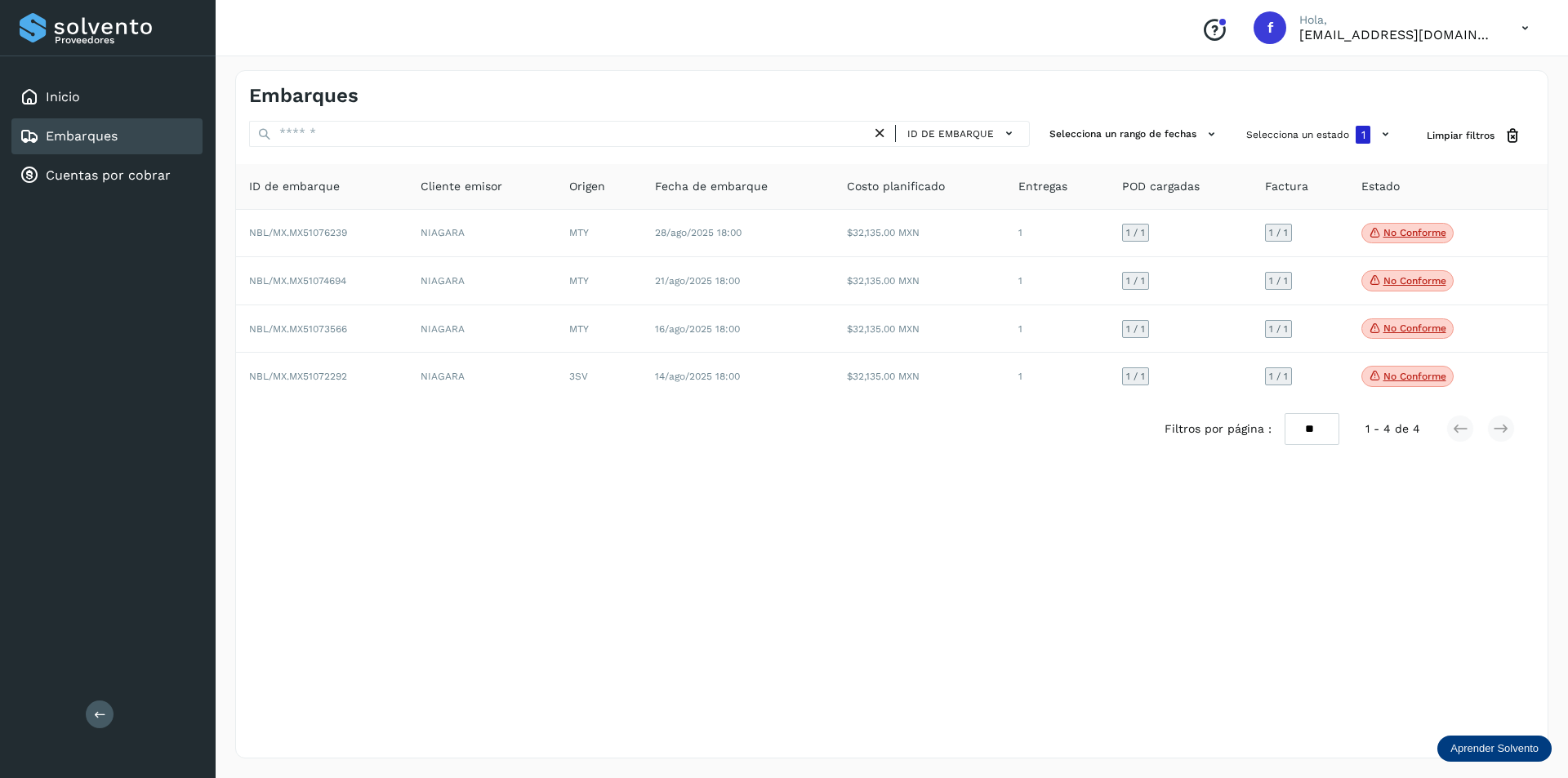
click at [849, 623] on div "Embarques ID de embarque Selecciona un rango de fechas Selecciona un estado 1 L…" at bounding box center [891, 414] width 1312 height 689
click at [1520, 25] on icon at bounding box center [1525, 28] width 34 height 34
click at [1421, 79] on div "Cerrar sesión" at bounding box center [1443, 73] width 194 height 31
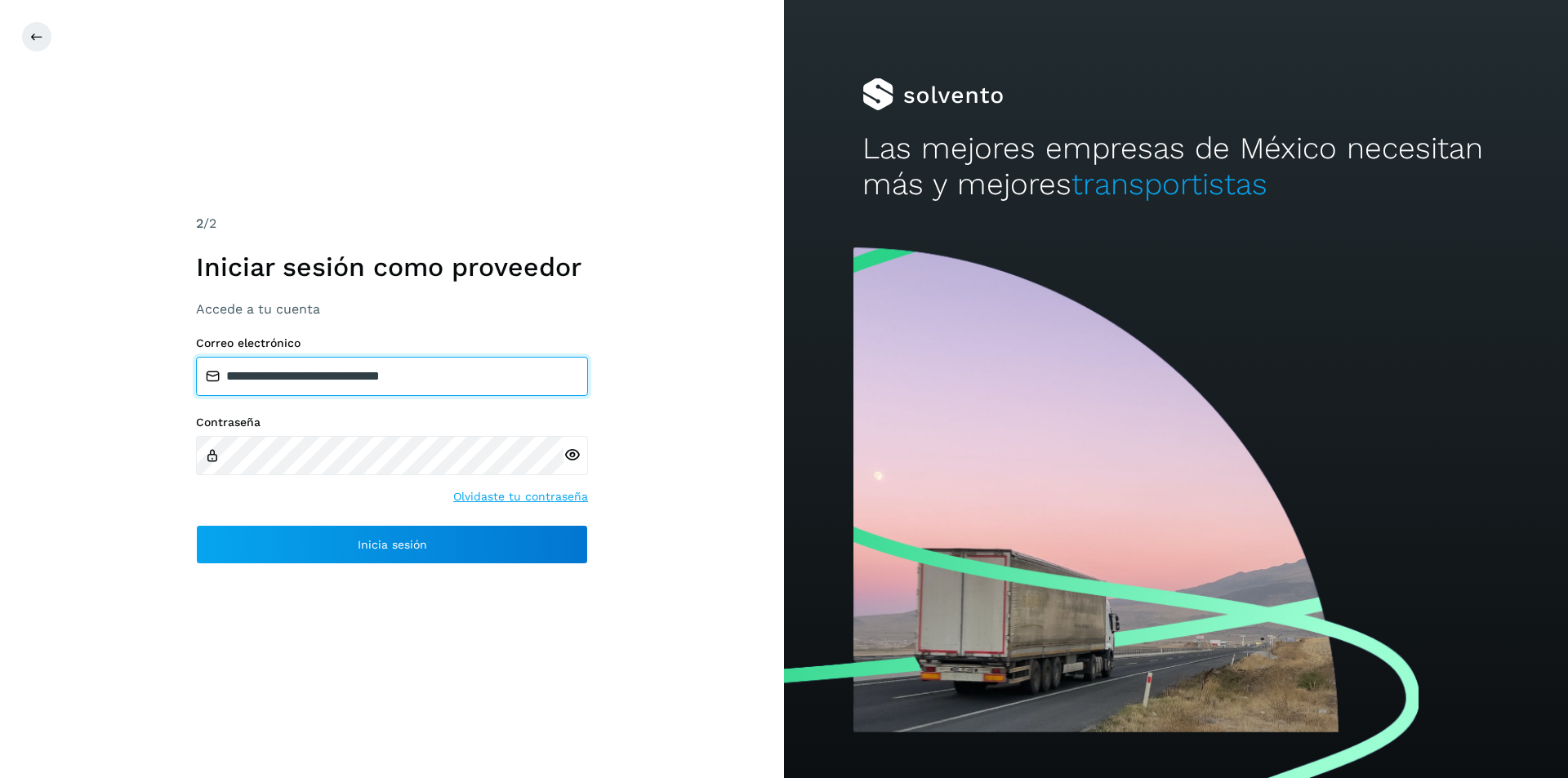
click at [375, 381] on input "**********" at bounding box center [392, 377] width 392 height 39
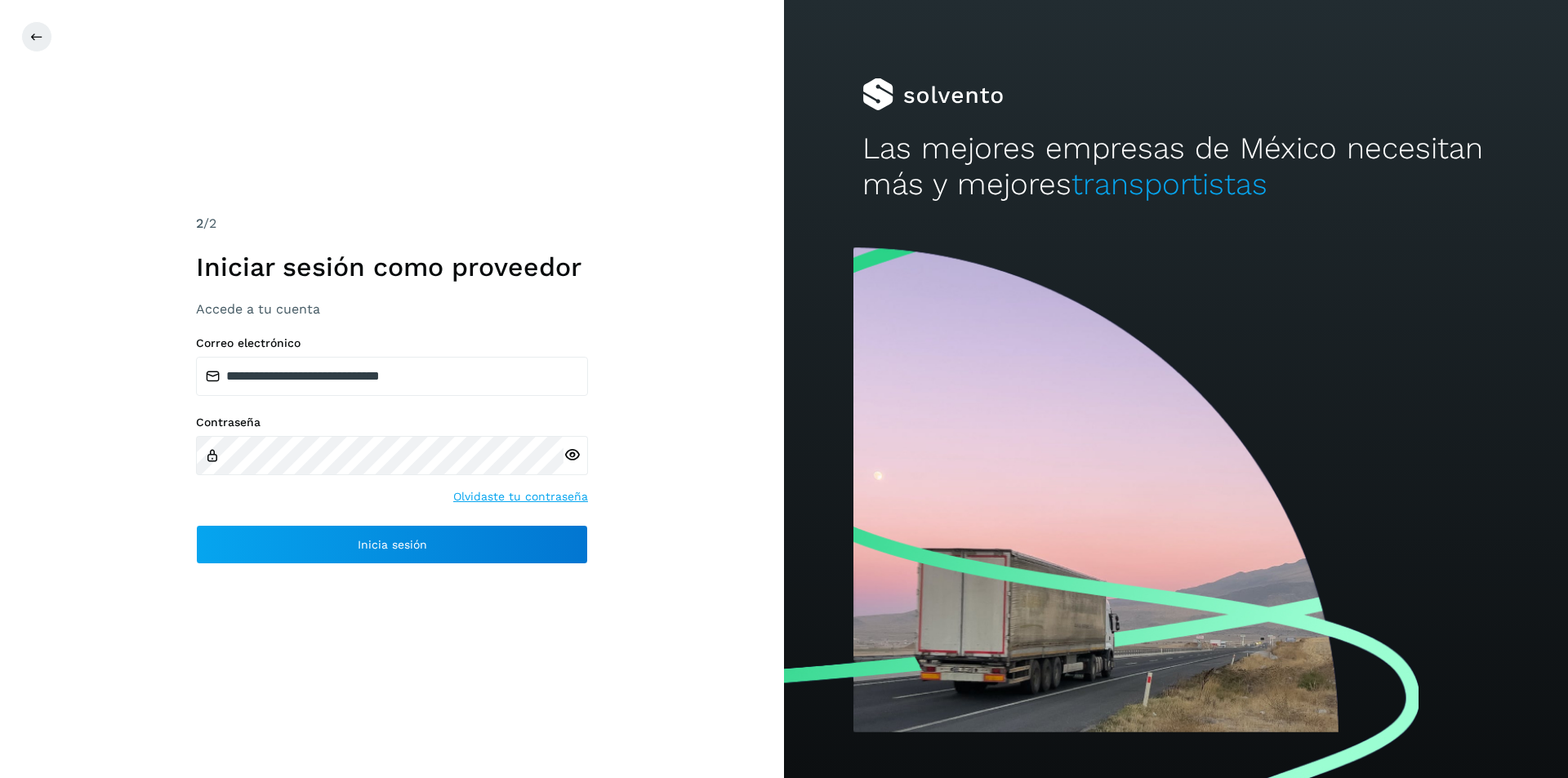
click at [415, 294] on div "2 /2 Iniciar sesión como proveedor Accede a tu cuenta" at bounding box center [392, 265] width 392 height 102
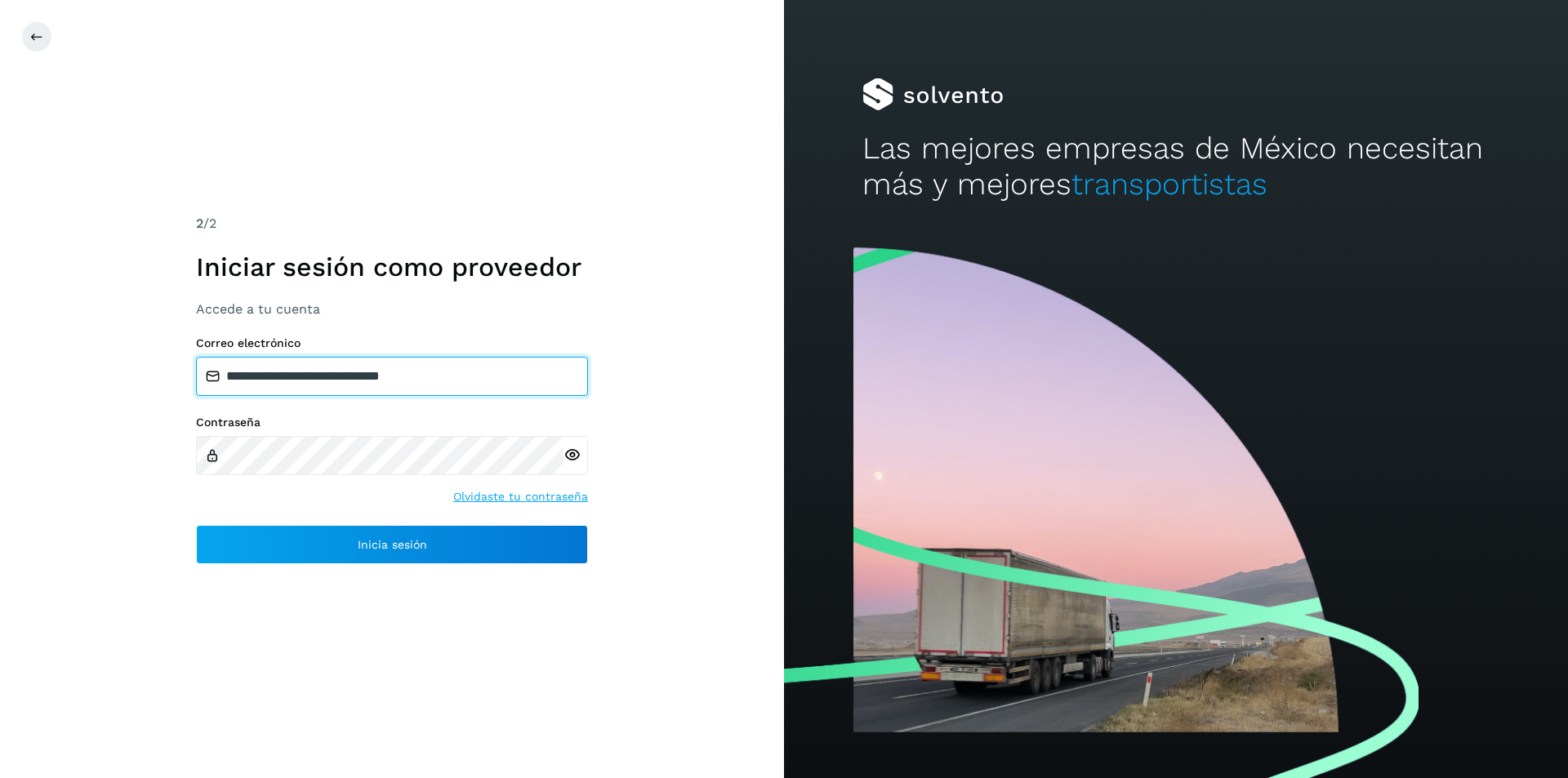
drag, startPoint x: 462, startPoint y: 377, endPoint x: 170, endPoint y: 349, distance: 293.3
click at [170, 349] on div "**********" at bounding box center [392, 389] width 784 height 778
paste input "*"
type input "**********"
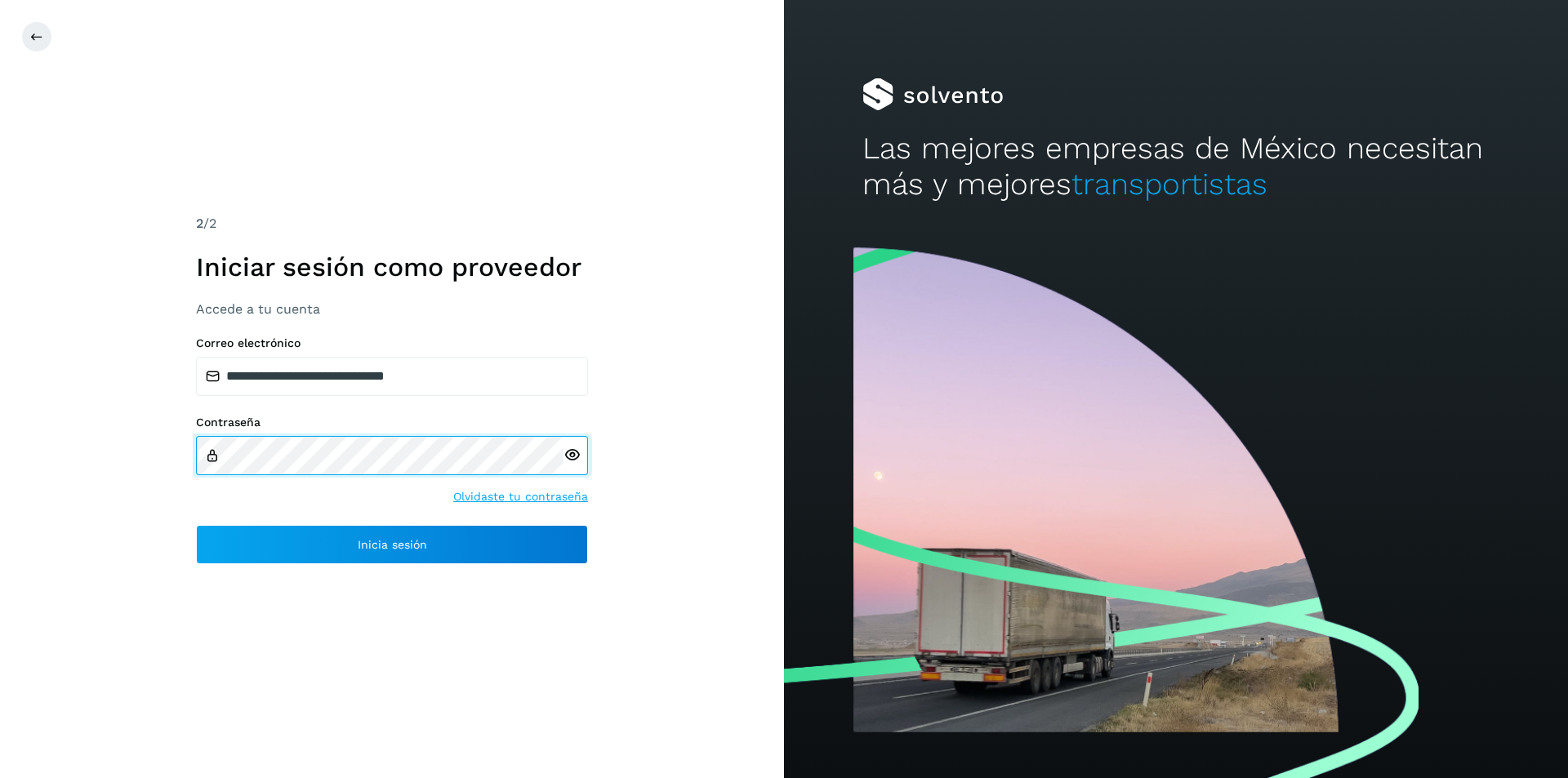
click at [171, 448] on div "**********" at bounding box center [392, 389] width 784 height 778
click at [568, 459] on icon at bounding box center [572, 455] width 17 height 17
click at [150, 447] on div "**********" at bounding box center [392, 389] width 784 height 778
